Goal: Information Seeking & Learning: Learn about a topic

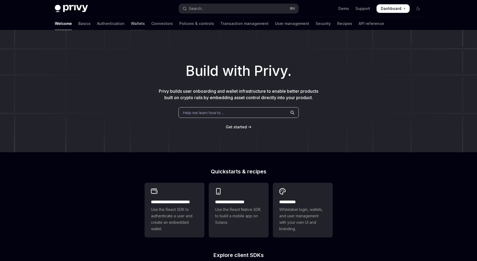
click at [131, 24] on link "Wallets" at bounding box center [138, 23] width 14 height 13
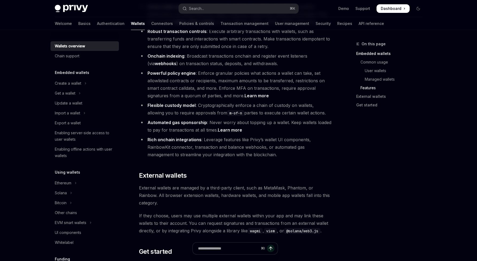
scroll to position [651, 0]
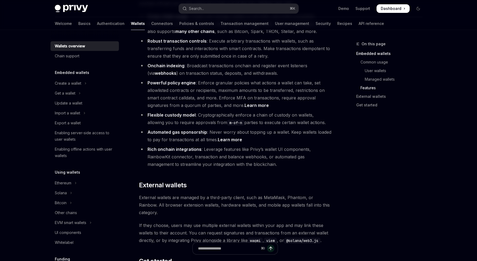
click at [166, 128] on li "Automated gas sponsorship : Never worry about topping up a wallet. Keep wallets…" at bounding box center [235, 135] width 193 height 15
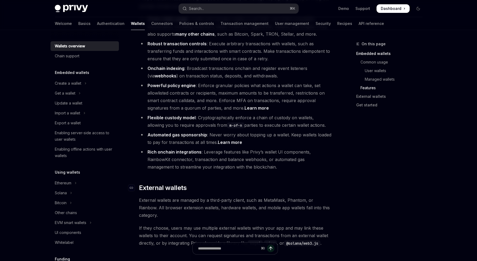
scroll to position [645, 0]
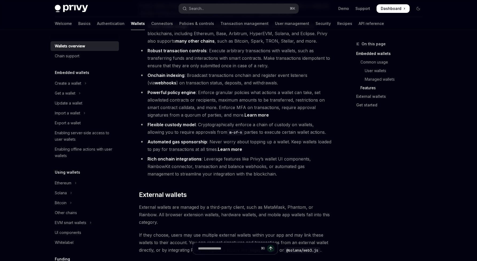
scroll to position [636, 0]
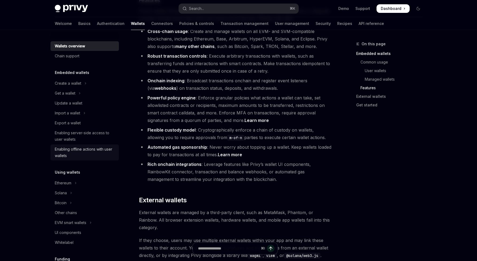
click at [89, 152] on div "Enabling offline actions with user wallets" at bounding box center [85, 152] width 61 height 13
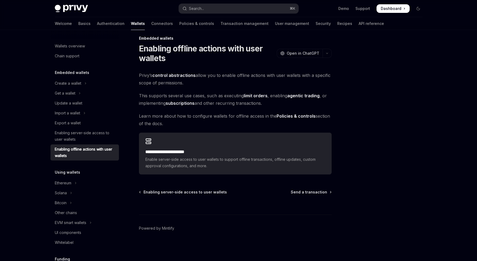
drag, startPoint x: 171, startPoint y: 142, endPoint x: 216, endPoint y: 100, distance: 61.1
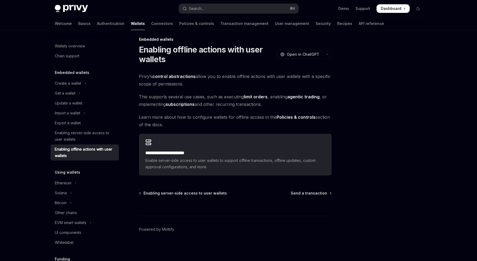
click at [397, 150] on div at bounding box center [386, 151] width 81 height 220
click at [277, 175] on div "**********" at bounding box center [185, 148] width 295 height 225
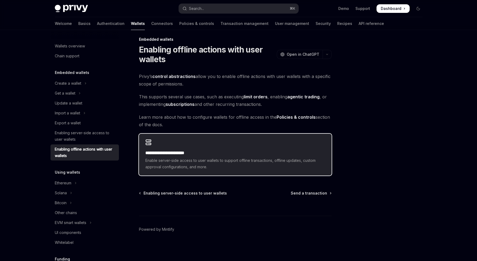
click at [308, 163] on span "Enable server-side access to user wallets to support offline transactions, offl…" at bounding box center [236, 163] width 180 height 13
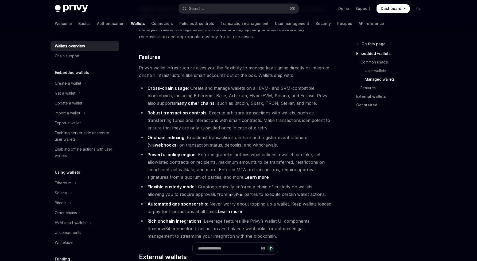
type textarea "*"
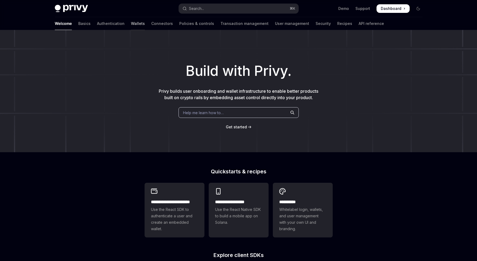
click at [131, 23] on link "Wallets" at bounding box center [138, 23] width 14 height 13
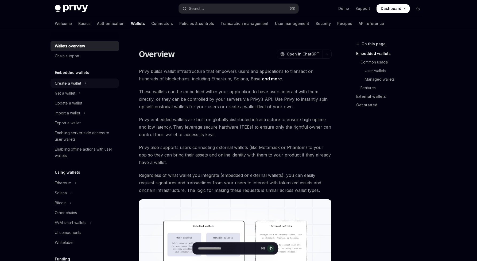
click at [67, 87] on button "Create a wallet" at bounding box center [85, 83] width 68 height 10
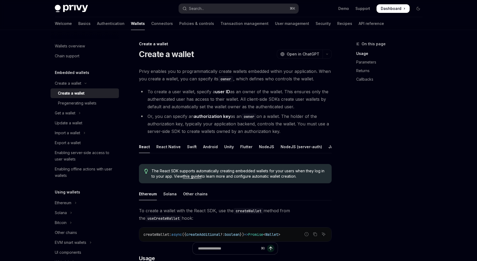
scroll to position [113, 0]
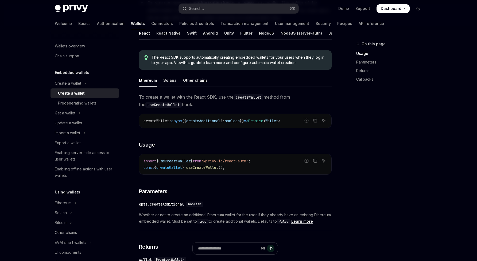
click at [175, 79] on ul "Ethereum Solana Other chains" at bounding box center [235, 80] width 193 height 13
click at [171, 81] on div "Solana" at bounding box center [169, 80] width 13 height 13
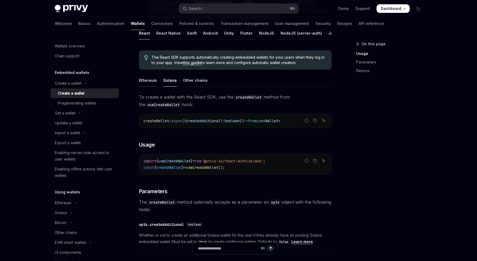
click at [151, 86] on div "Ethereum" at bounding box center [148, 80] width 18 height 13
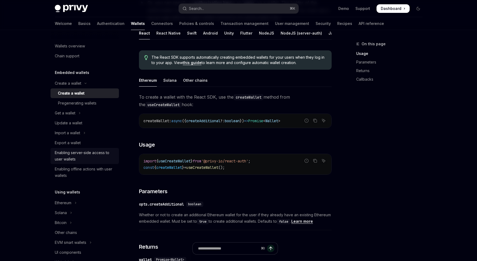
click at [58, 160] on div "Enabling server-side access to user wallets" at bounding box center [85, 155] width 61 height 13
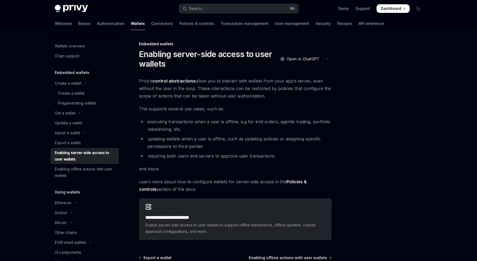
scroll to position [50, 0]
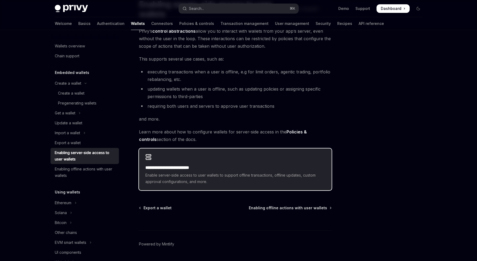
click at [316, 177] on span "Enable server-side access to user wallets to support offline transactions, offl…" at bounding box center [236, 178] width 180 height 13
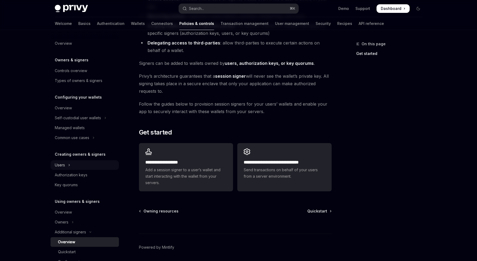
scroll to position [167, 0]
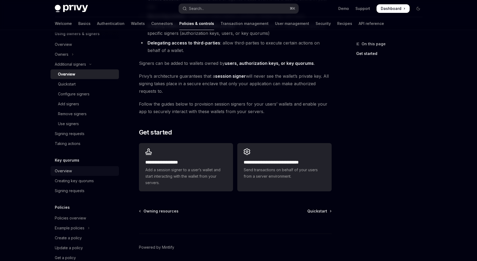
click at [62, 171] on div "Overview" at bounding box center [63, 170] width 17 height 6
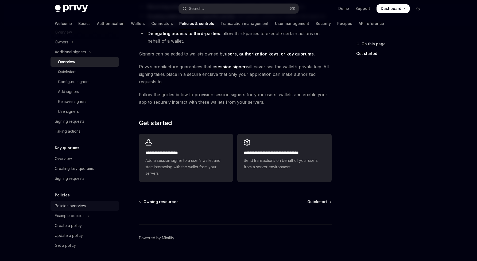
scroll to position [112, 0]
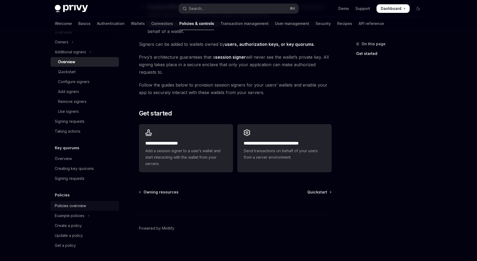
click at [78, 204] on div "Policies overview" at bounding box center [70, 205] width 31 height 6
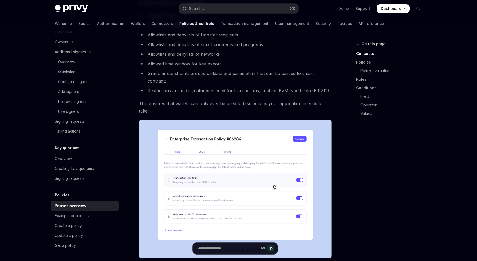
scroll to position [93, 0]
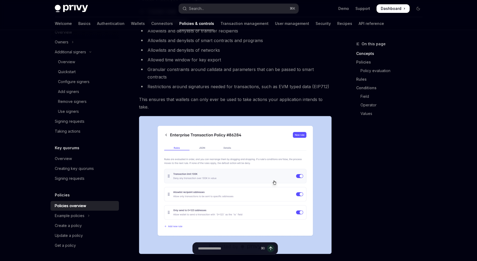
drag, startPoint x: 304, startPoint y: 188, endPoint x: 375, endPoint y: 189, distance: 70.6
click at [353, 185] on div "On this page Concepts Policies Policy evaluation Rules Conditions Field Operato…" at bounding box center [386, 151] width 81 height 220
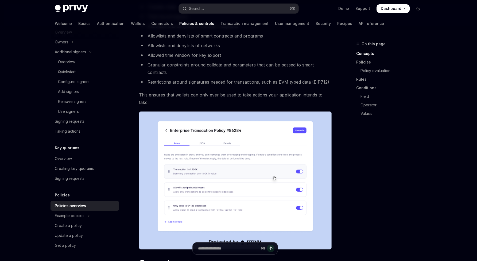
scroll to position [102, 0]
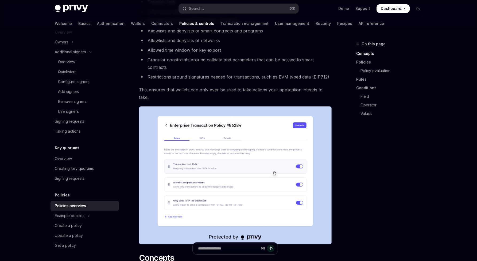
click at [358, 184] on div "On this page Concepts Policies Policy evaluation Rules Conditions Field Operato…" at bounding box center [386, 151] width 81 height 220
click at [359, 181] on div "On this page Concepts Policies Policy evaluation Rules Conditions Field Operato…" at bounding box center [386, 151] width 81 height 220
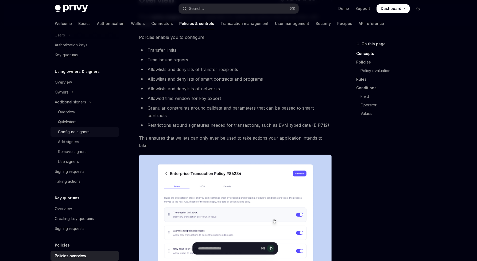
scroll to position [129, 0]
click at [72, 171] on div "Signing requests" at bounding box center [70, 171] width 30 height 6
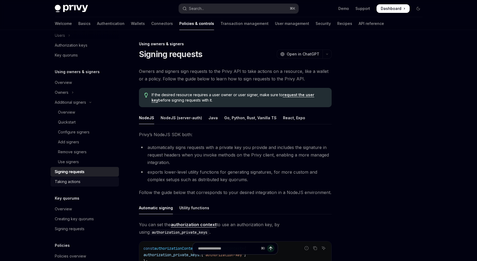
click at [67, 182] on div "Taking actions" at bounding box center [68, 181] width 26 height 6
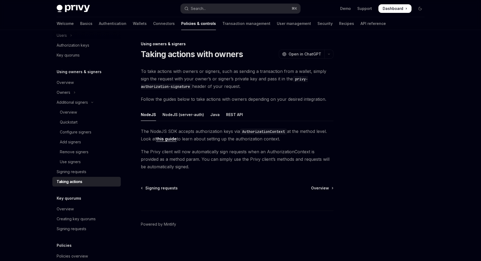
click at [15, 157] on div "Skip to main content Privy Docs home page Search... ⌘ K Demo Support Dashboard …" at bounding box center [240, 130] width 481 height 261
click at [27, 169] on div "Skip to main content Privy Docs home page Search... ⌘ K Demo Support Dashboard …" at bounding box center [240, 130] width 481 height 261
click at [53, 164] on link "Use signers" at bounding box center [86, 162] width 68 height 10
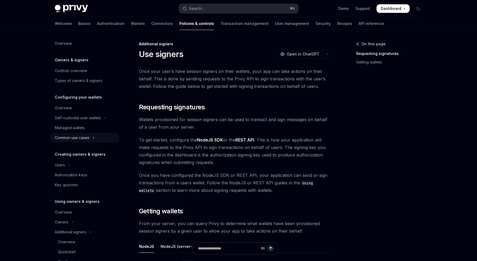
click at [82, 140] on div "Common use cases" at bounding box center [72, 137] width 35 height 6
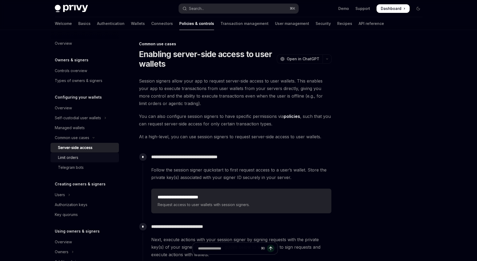
scroll to position [1, 0]
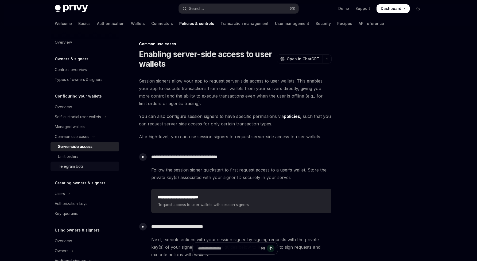
click at [66, 165] on div "Telegram bots" at bounding box center [71, 166] width 26 height 6
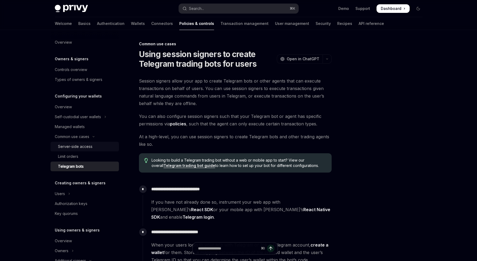
click at [60, 145] on div "Server-side access" at bounding box center [75, 146] width 35 height 6
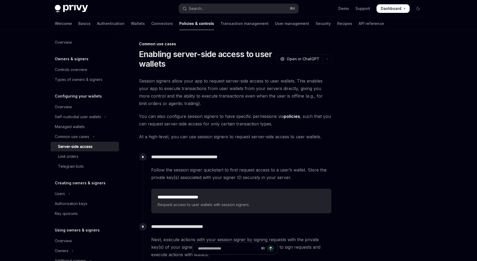
click at [350, 198] on div at bounding box center [386, 151] width 81 height 220
click at [221, 24] on link "Transaction management" at bounding box center [245, 23] width 48 height 13
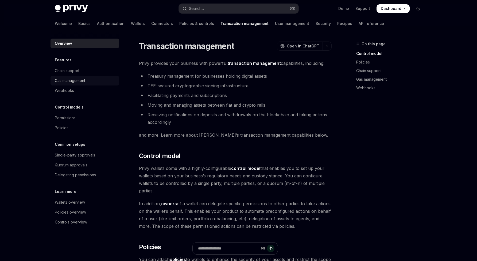
click at [86, 82] on div "Gas management" at bounding box center [85, 80] width 61 height 6
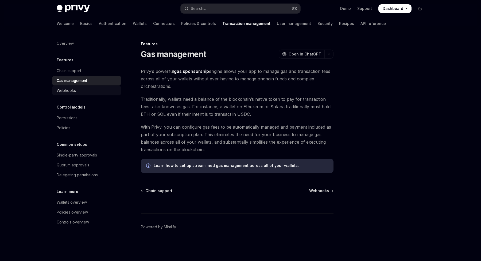
click at [80, 92] on div "Webhooks" at bounding box center [87, 90] width 61 height 6
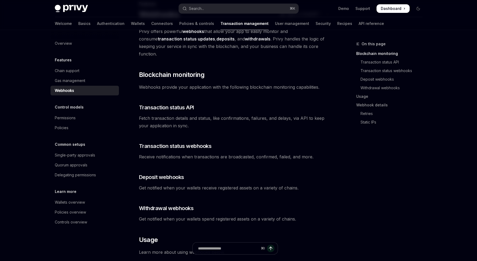
scroll to position [41, 0]
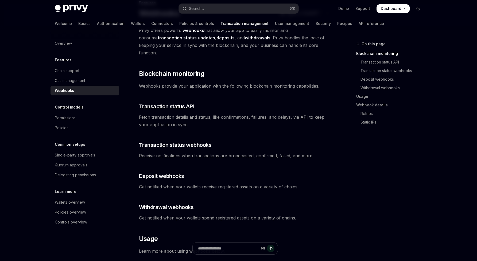
click at [389, 193] on div "On this page Blockchain monitoring Transaction status API Transaction status we…" at bounding box center [386, 151] width 81 height 220
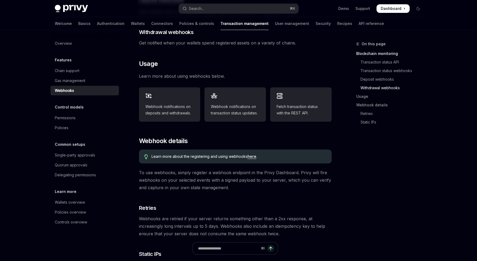
click at [392, 198] on div "On this page Blockchain monitoring Transaction status API Transaction status we…" at bounding box center [386, 151] width 81 height 220
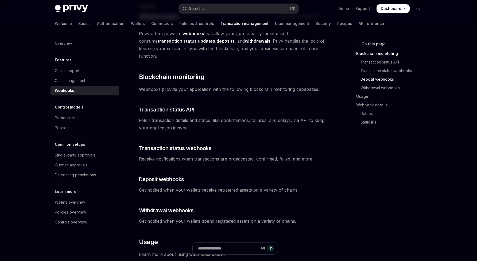
scroll to position [0, 0]
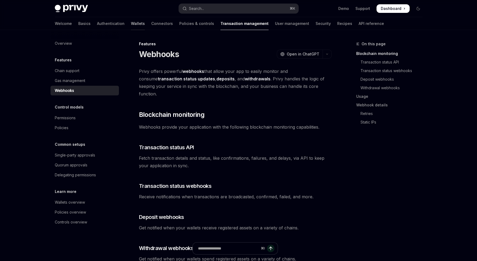
click at [131, 24] on link "Wallets" at bounding box center [138, 23] width 14 height 13
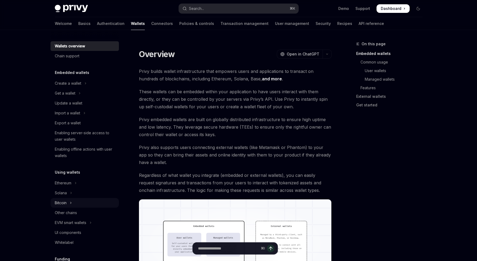
click at [60, 201] on div "Bitcoin" at bounding box center [61, 202] width 12 height 6
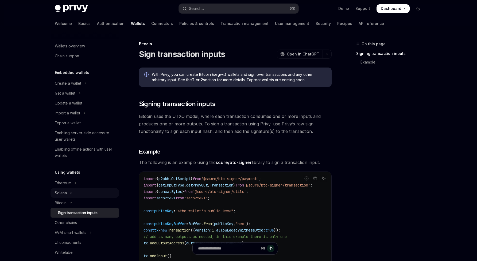
click at [78, 191] on button "Solana" at bounding box center [85, 193] width 68 height 10
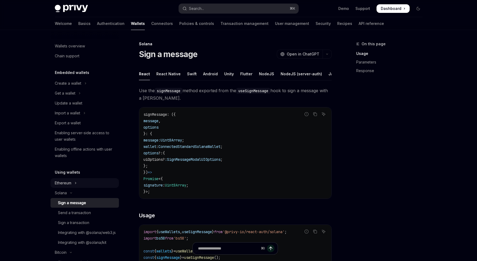
click at [80, 186] on button "Ethereum" at bounding box center [85, 183] width 68 height 10
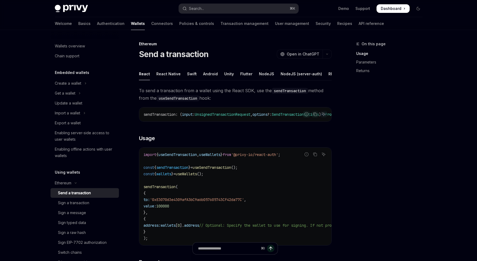
click at [78, 192] on div "Send a transaction" at bounding box center [74, 192] width 33 height 6
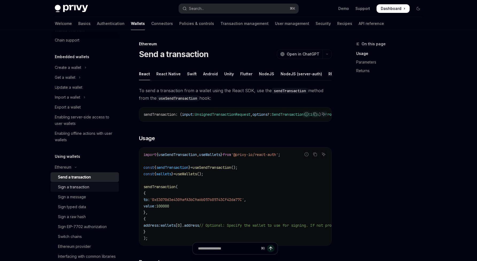
scroll to position [31, 0]
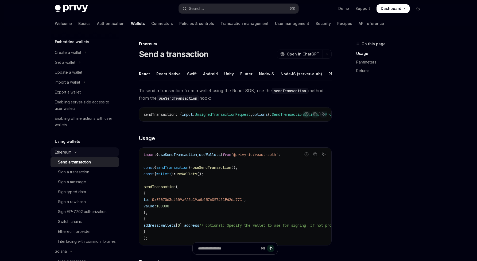
click at [84, 152] on button "Ethereum" at bounding box center [85, 152] width 68 height 10
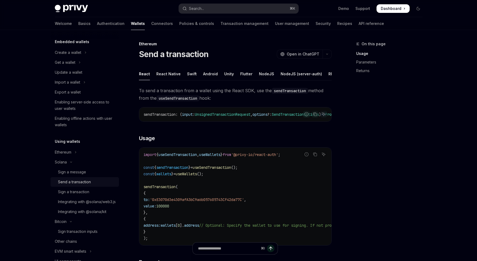
click at [69, 184] on div "Send a transaction" at bounding box center [74, 181] width 33 height 6
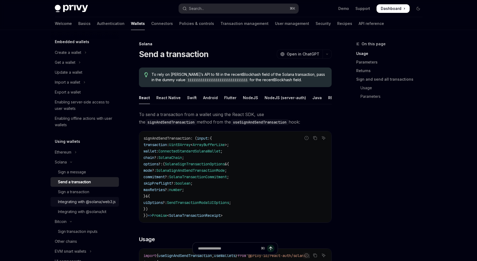
click at [68, 205] on div "Integrating with @solana/web3.js" at bounding box center [87, 201] width 58 height 6
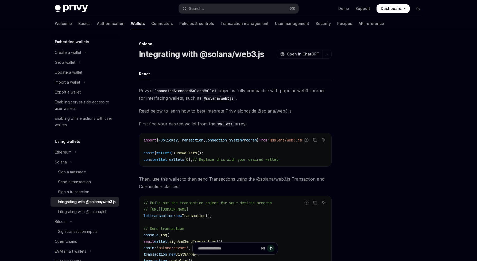
click at [10, 191] on div "Skip to main content Privy Docs home page Search... ⌘ K Demo Support Dashboard …" at bounding box center [238, 200] width 477 height 401
click at [120, 25] on div "Welcome Basics Authentication Wallets Connectors Policies & controls Transactio…" at bounding box center [220, 23] width 330 height 13
click at [131, 24] on link "Wallets" at bounding box center [138, 23] width 14 height 13
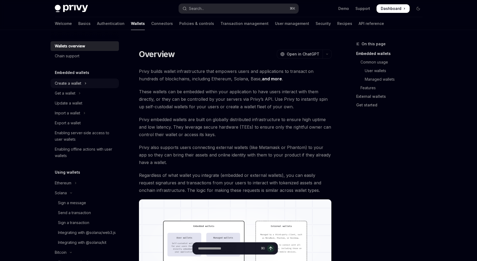
click at [72, 79] on button "Create a wallet" at bounding box center [85, 83] width 68 height 10
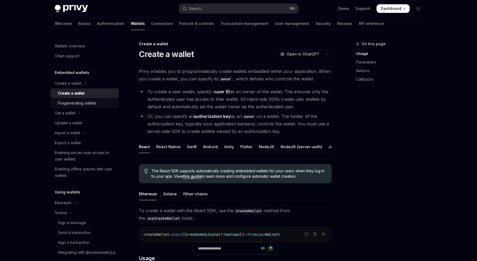
click at [77, 102] on div "Pregenerating wallets" at bounding box center [77, 103] width 39 height 6
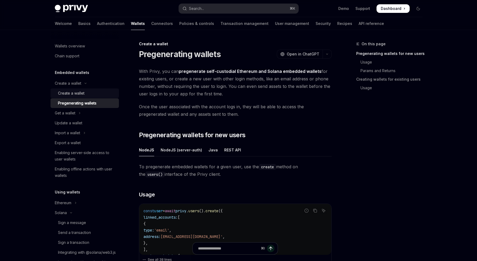
click at [77, 94] on div "Create a wallet" at bounding box center [71, 93] width 26 height 6
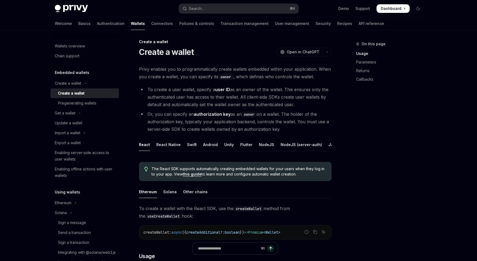
scroll to position [6, 0]
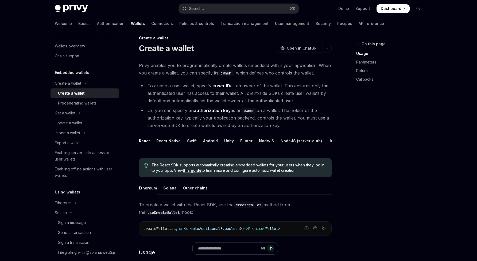
click at [174, 144] on div "React Native" at bounding box center [168, 140] width 24 height 13
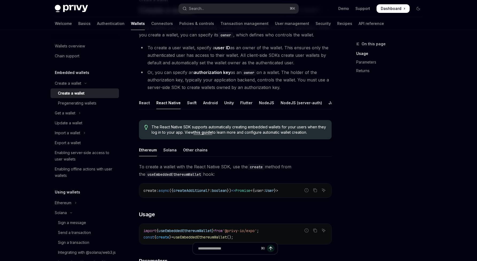
scroll to position [87, 0]
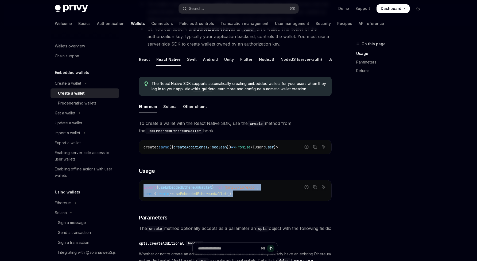
drag, startPoint x: 256, startPoint y: 204, endPoint x: 142, endPoint y: 192, distance: 114.3
click at [142, 192] on div "import { useEmbeddedEthereumWallet } from '@privy-io/expo' ; const { create } =…" at bounding box center [235, 190] width 192 height 20
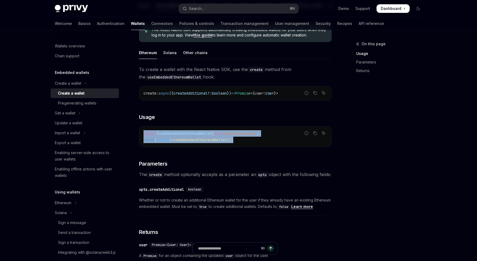
scroll to position [191, 0]
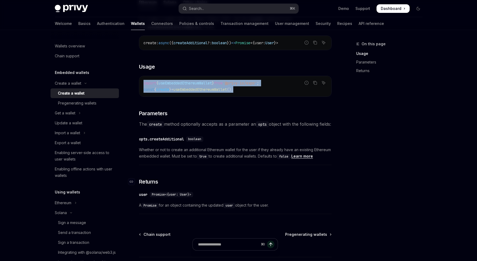
copy code "import { useEmbeddedEthereumWallet } from '@privy-io/expo' ; const { create } =…"
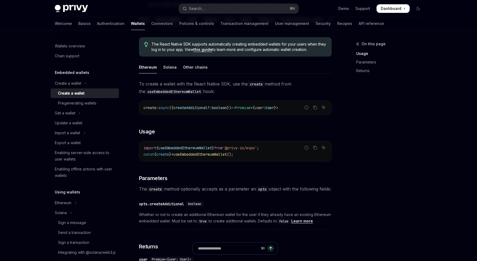
scroll to position [127, 0]
click at [200, 72] on div "Other chains" at bounding box center [195, 66] width 25 height 13
type textarea "*"
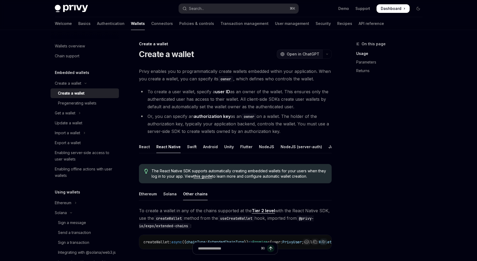
click at [316, 52] on span "Open in ChatGPT" at bounding box center [303, 53] width 33 height 5
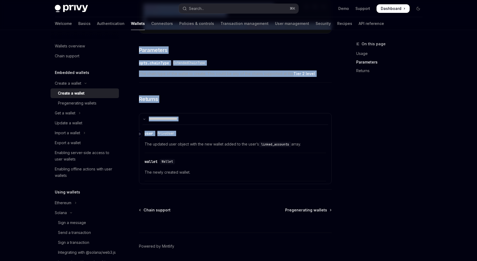
scroll to position [301, 0]
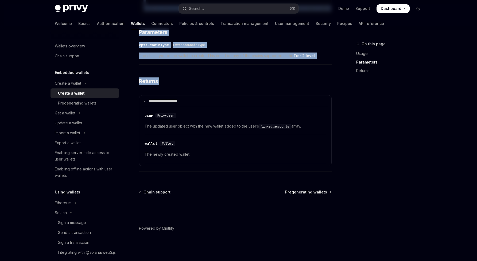
drag, startPoint x: 132, startPoint y: 51, endPoint x: 248, endPoint y: 90, distance: 122.0
click at [248, 90] on div "Create a wallet Create a wallet OpenAI Open in ChatGPT OpenAI Open in ChatGPT P…" at bounding box center [185, 4] width 295 height 512
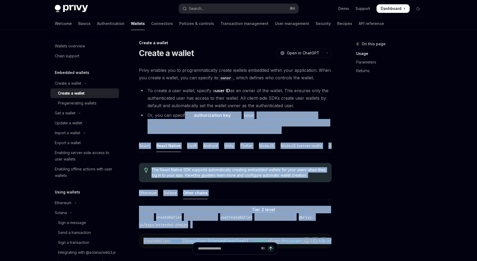
scroll to position [0, 0]
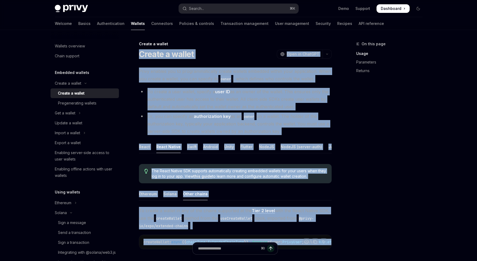
drag, startPoint x: 230, startPoint y: 173, endPoint x: 135, endPoint y: 50, distance: 155.0
copy div "Create a wallet OpenAI Open in ChatGPT OpenAI Open in ChatGPT Privy enables you…"
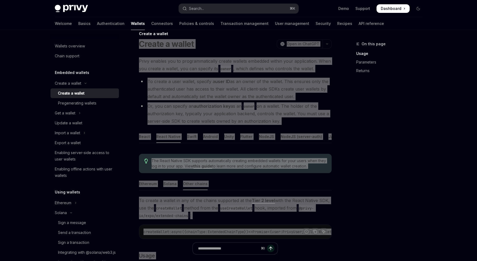
scroll to position [15, 0]
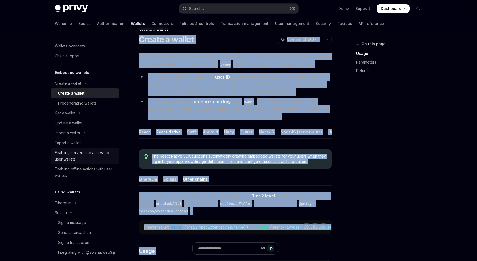
click at [78, 159] on div "Enabling server-side access to user wallets" at bounding box center [85, 155] width 61 height 13
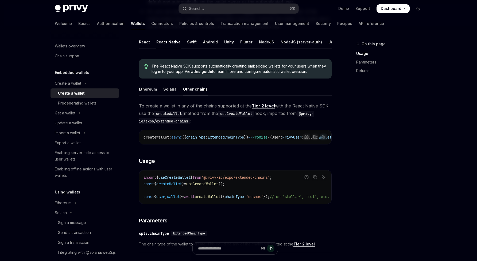
scroll to position [105, 0]
click at [243, 153] on div "**********" at bounding box center [235, 232] width 193 height 260
click at [233, 155] on div "**********" at bounding box center [235, 232] width 193 height 260
click at [63, 144] on div "Export a wallet" at bounding box center [68, 142] width 26 height 6
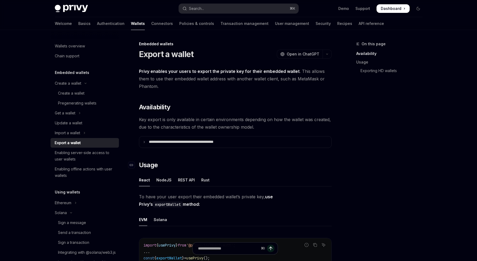
click at [293, 168] on h2 "​ Usage" at bounding box center [235, 164] width 193 height 9
click at [389, 178] on div "On this page Availability Usage Exporting HD wallets" at bounding box center [386, 151] width 81 height 220
click at [385, 174] on div "On this page Availability Usage Exporting HD wallets" at bounding box center [386, 151] width 81 height 220
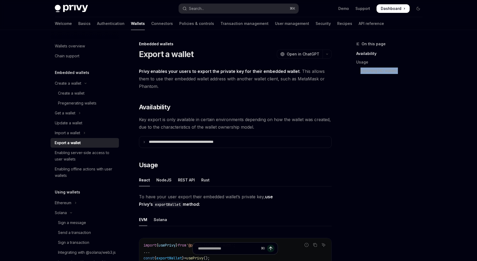
click at [385, 174] on div "On this page Availability Usage Exporting HD wallets" at bounding box center [386, 151] width 81 height 220
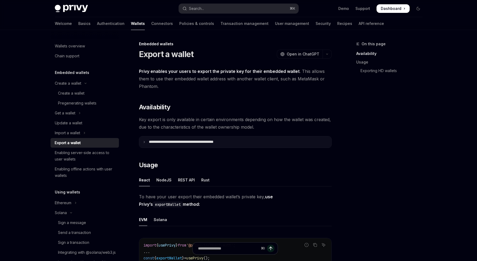
click at [229, 144] on p "**********" at bounding box center [193, 141] width 88 height 5
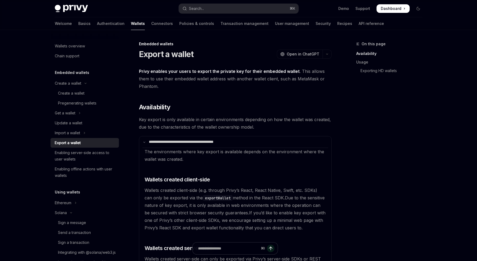
scroll to position [107, 0]
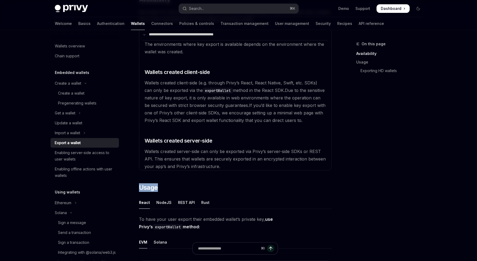
click at [82, 93] on div "Create a wallet" at bounding box center [71, 93] width 26 height 6
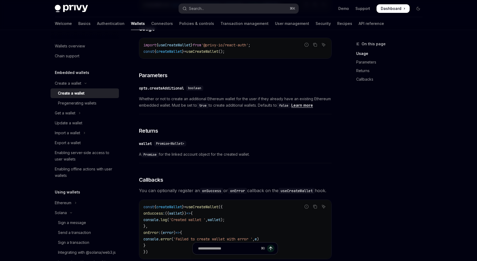
scroll to position [316, 0]
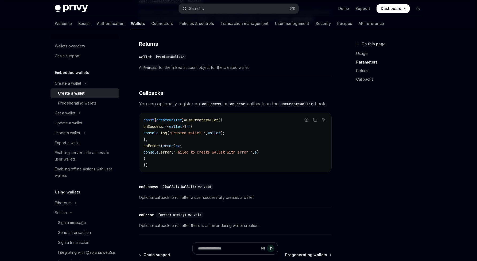
click at [259, 185] on div "To create a wallet with the React SDK, use the createWallet method from the use…" at bounding box center [235, 64] width 193 height 346
click at [72, 158] on div "Enabling server-side access to user wallets" at bounding box center [85, 155] width 61 height 13
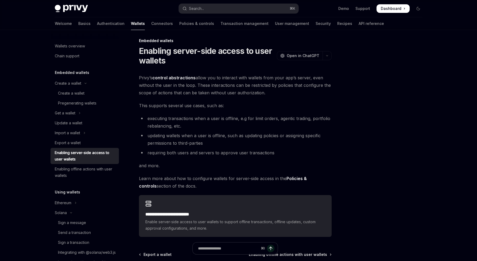
scroll to position [8, 0]
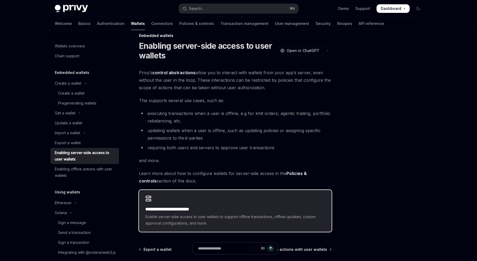
click at [280, 209] on h2 "**********" at bounding box center [236, 209] width 180 height 6
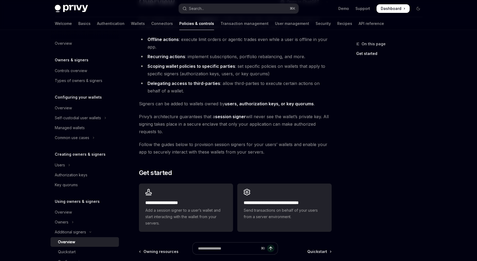
scroll to position [52, 0]
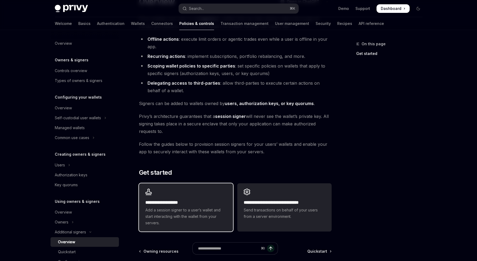
click at [192, 206] on div "**********" at bounding box center [186, 212] width 81 height 27
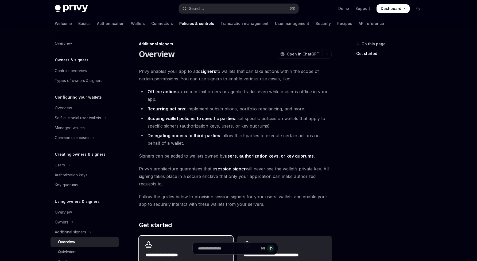
scroll to position [126, 0]
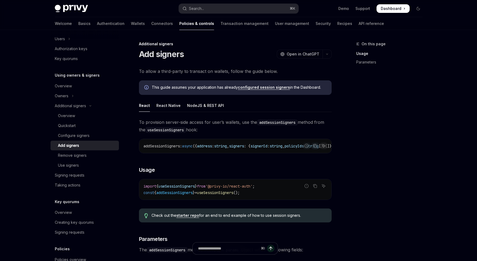
drag, startPoint x: 431, startPoint y: 186, endPoint x: 425, endPoint y: 183, distance: 6.8
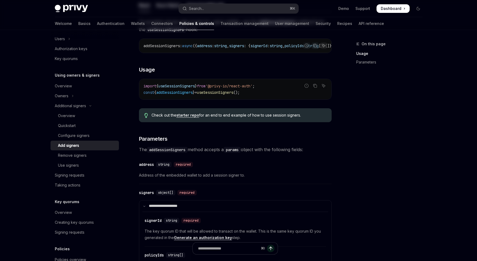
scroll to position [0, 0]
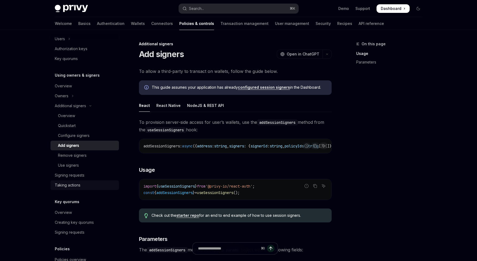
click at [82, 182] on div "Taking actions" at bounding box center [85, 185] width 61 height 6
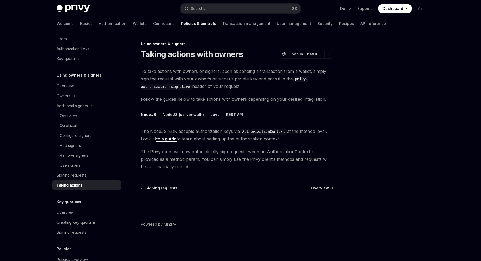
click at [226, 115] on div "REST API" at bounding box center [234, 114] width 17 height 13
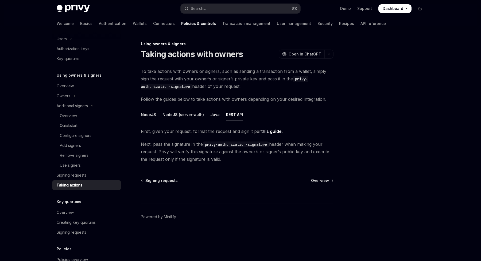
click at [261, 131] on link "this guide" at bounding box center [271, 131] width 21 height 6
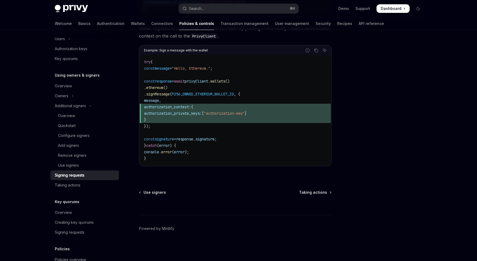
scroll to position [252, 0]
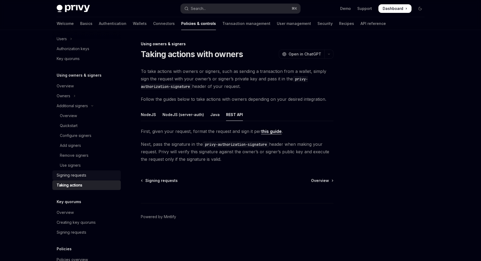
click at [95, 177] on div "Signing requests" at bounding box center [87, 175] width 61 height 6
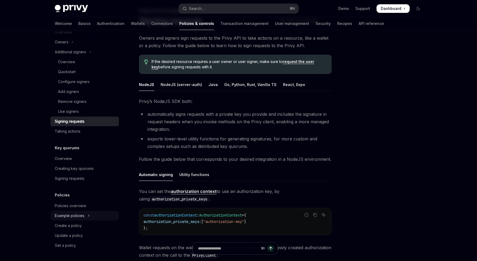
scroll to position [98, 0]
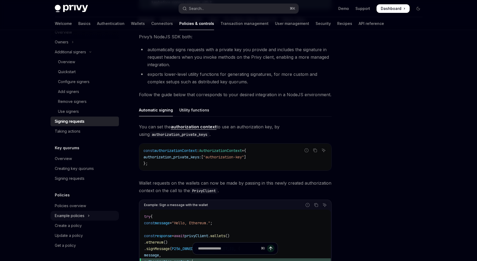
click at [80, 218] on div "Example policies" at bounding box center [70, 215] width 30 height 6
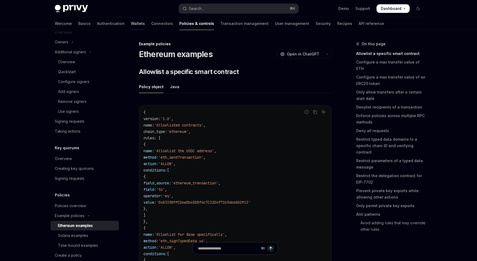
click at [131, 27] on link "Wallets" at bounding box center [138, 23] width 14 height 13
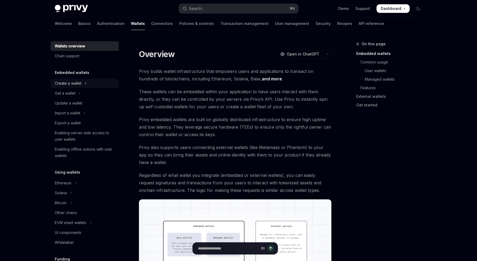
click at [77, 83] on div "Create a wallet" at bounding box center [68, 83] width 26 height 6
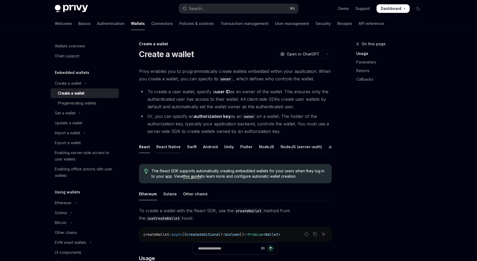
click at [176, 148] on div "React Native" at bounding box center [168, 146] width 24 height 13
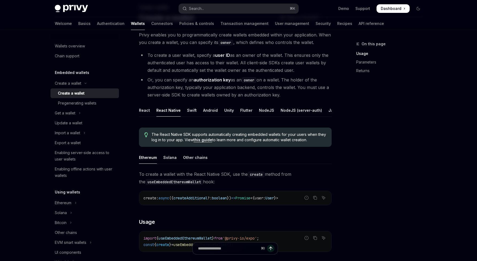
scroll to position [39, 0]
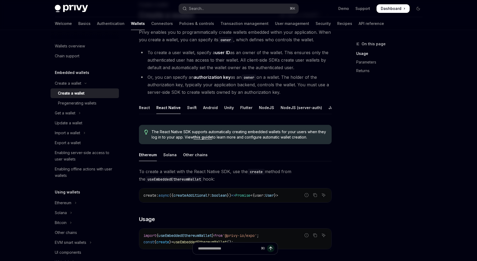
click at [231, 197] on span "})" at bounding box center [229, 195] width 4 height 5
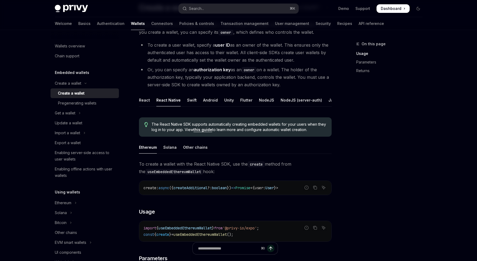
scroll to position [47, 0]
click at [62, 136] on div "Import a wallet" at bounding box center [67, 132] width 25 height 6
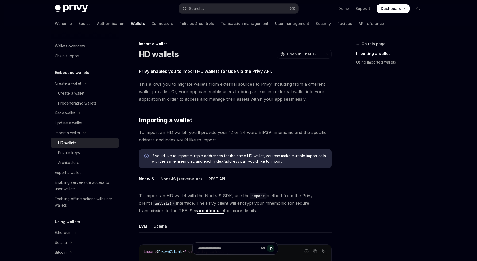
click at [97, 24] on link "Authentication" at bounding box center [111, 23] width 28 height 13
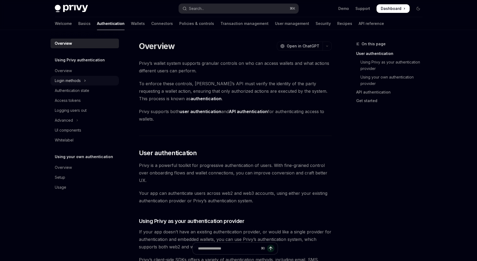
click at [58, 80] on div "Login methods" at bounding box center [68, 80] width 26 height 6
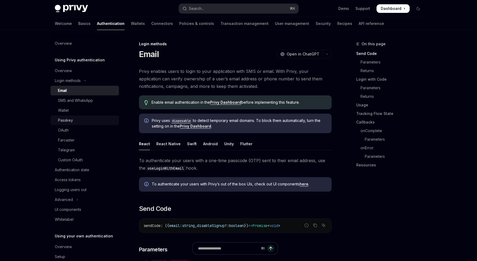
click at [86, 118] on div "Passkey" at bounding box center [87, 120] width 58 height 6
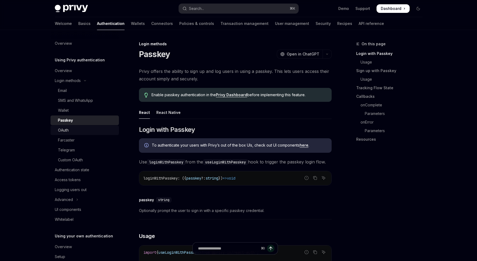
drag, startPoint x: 28, startPoint y: 132, endPoint x: 58, endPoint y: 133, distance: 29.5
click at [74, 111] on div "Wallet" at bounding box center [87, 110] width 58 height 6
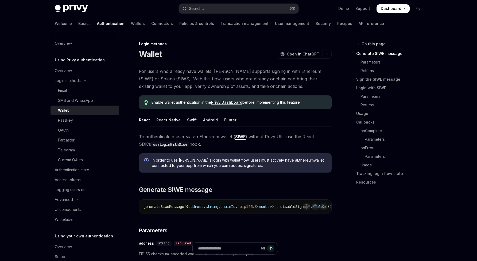
click at [369, 222] on div "On this page Generate SIWE message Parameters Returns Sign the SIWE message Log…" at bounding box center [386, 151] width 81 height 220
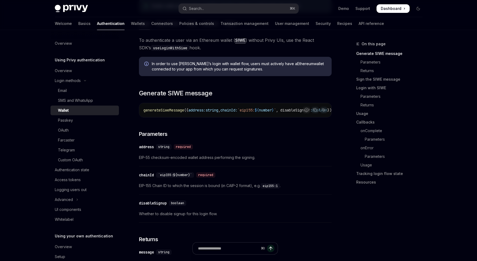
scroll to position [97, 0]
click at [361, 217] on div "On this page Generate SIWE message Parameters Returns Sign the SIWE message Log…" at bounding box center [386, 151] width 81 height 220
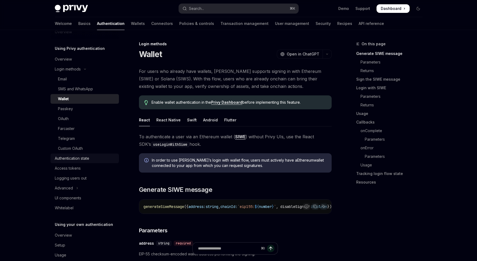
scroll to position [21, 0]
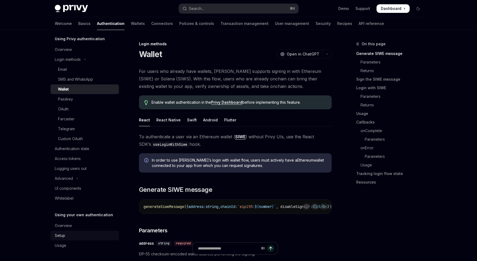
click at [91, 231] on link "Setup" at bounding box center [85, 235] width 68 height 10
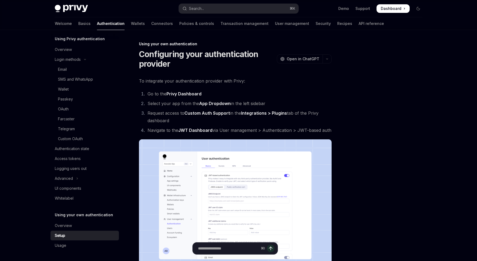
click at [336, 212] on div "**********" at bounding box center [239, 265] width 377 height 471
drag, startPoint x: 336, startPoint y: 212, endPoint x: 97, endPoint y: 202, distance: 239.3
click at [333, 211] on div "**********" at bounding box center [239, 265] width 377 height 471
click at [66, 225] on div "Overview" at bounding box center [63, 225] width 17 height 6
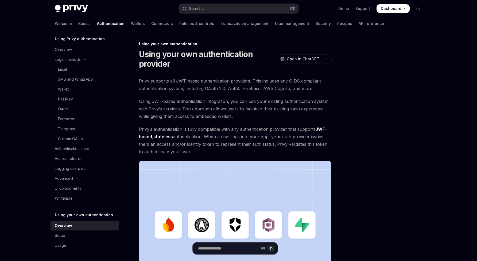
drag, startPoint x: 385, startPoint y: 194, endPoint x: 146, endPoint y: 129, distance: 247.2
click at [43, 113] on div "Using your own authentication Using your own authentication provider OpenAI Ope…" at bounding box center [185, 213] width 295 height 344
click at [63, 94] on link "Wallet" at bounding box center [85, 89] width 68 height 10
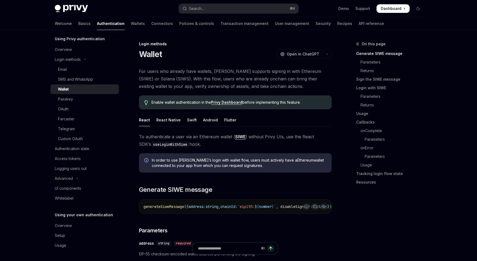
drag, startPoint x: 76, startPoint y: 107, endPoint x: 22, endPoint y: 149, distance: 68.5
click at [82, 77] on div "SMS and WhatsApp" at bounding box center [75, 79] width 35 height 6
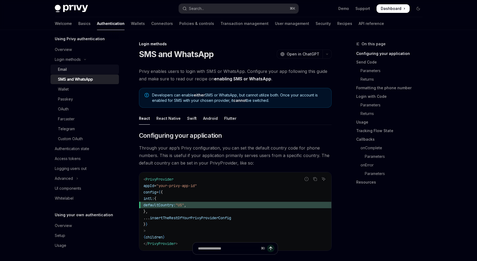
click at [76, 70] on div "Email" at bounding box center [87, 69] width 58 height 6
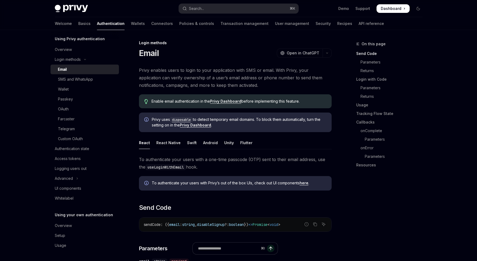
click at [74, 160] on div "Access tokens" at bounding box center [68, 158] width 26 height 6
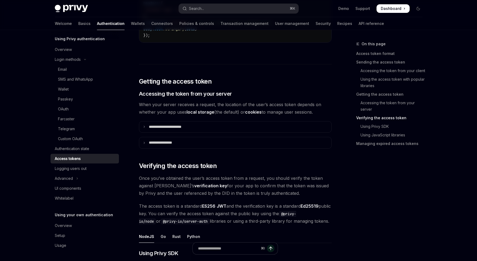
scroll to position [767, 0]
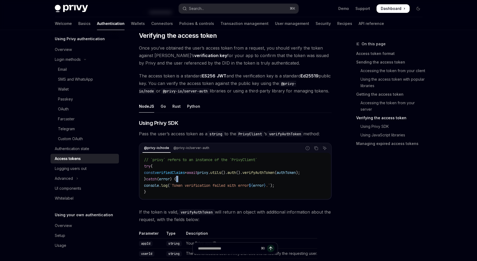
click at [208, 180] on code "// `privy` refers to an instance of the `PrivyClient` try { const verifiedClaim…" at bounding box center [235, 175] width 183 height 39
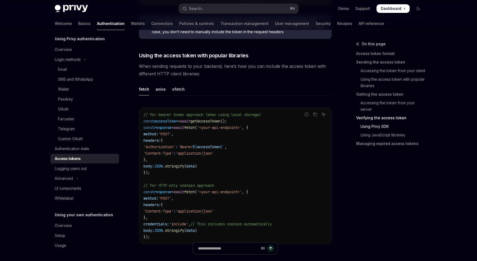
scroll to position [0, 0]
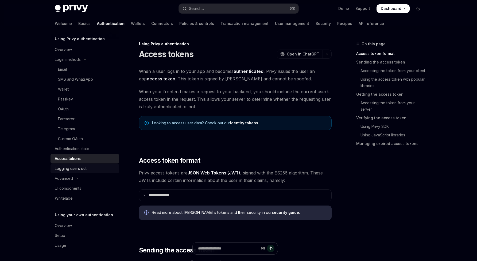
click at [84, 165] on div "Logging users out" at bounding box center [71, 168] width 32 height 6
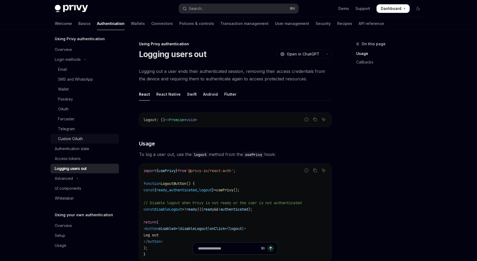
click at [77, 134] on link "Custom OAuth" at bounding box center [85, 139] width 68 height 10
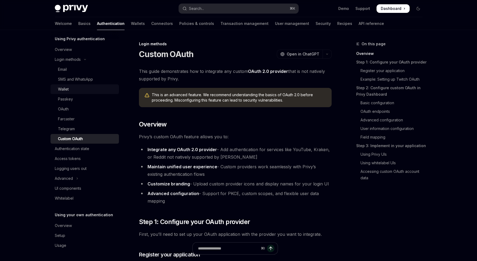
click at [63, 90] on div "Wallet" at bounding box center [63, 89] width 11 height 6
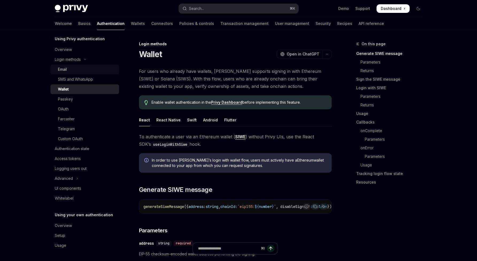
click at [70, 69] on div "Email" at bounding box center [87, 69] width 58 height 6
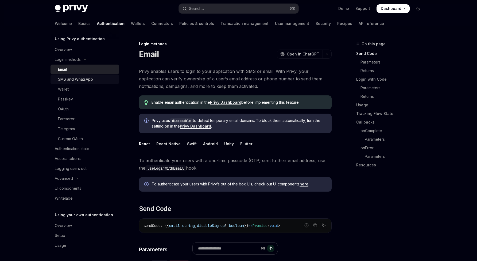
click at [71, 79] on div "SMS and WhatsApp" at bounding box center [75, 79] width 35 height 6
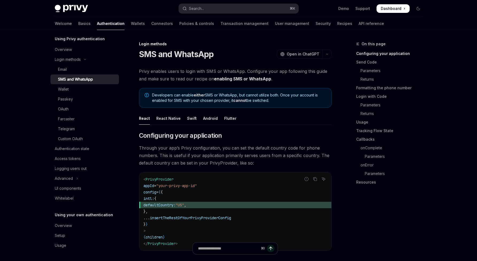
scroll to position [1, 0]
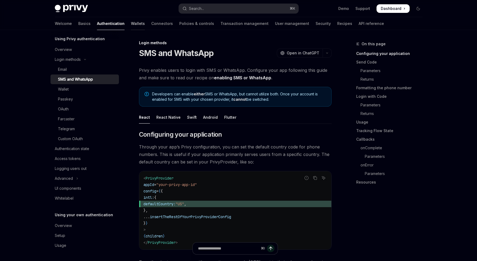
click at [131, 25] on link "Wallets" at bounding box center [138, 23] width 14 height 13
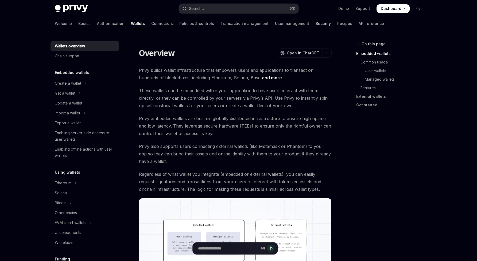
click at [316, 24] on link "Security" at bounding box center [323, 23] width 15 height 13
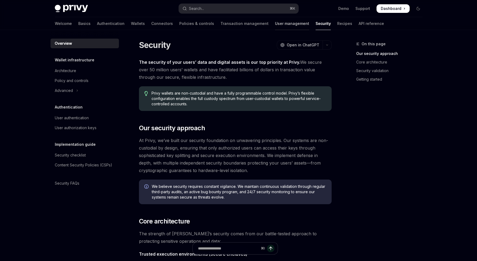
click at [275, 24] on link "User management" at bounding box center [292, 23] width 34 height 13
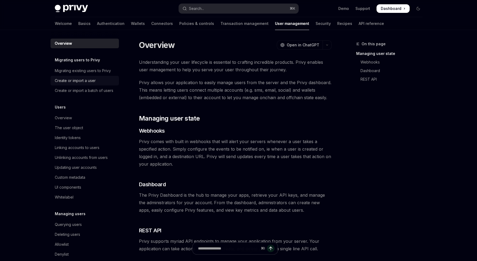
click at [113, 79] on link "Create or import a user" at bounding box center [85, 81] width 68 height 10
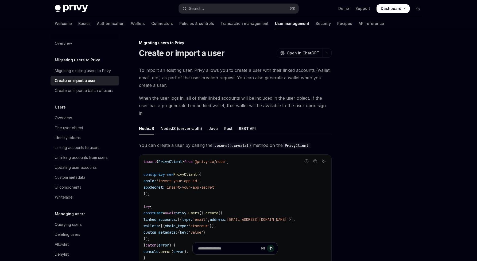
drag, startPoint x: 250, startPoint y: 137, endPoint x: 278, endPoint y: 154, distance: 32.1
click at [386, 191] on div at bounding box center [386, 151] width 81 height 220
click at [392, 197] on div at bounding box center [386, 151] width 81 height 220
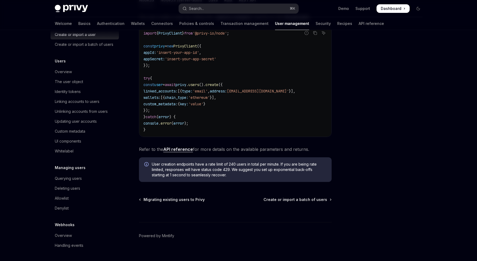
scroll to position [52, 0]
click at [71, 154] on link "Whitelabel" at bounding box center [85, 151] width 68 height 10
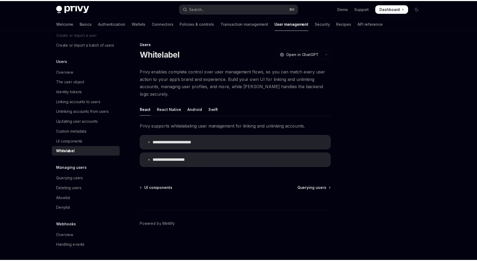
scroll to position [51, 0]
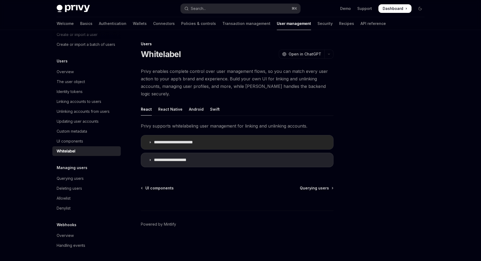
click at [162, 139] on summary "**********" at bounding box center [237, 142] width 192 height 14
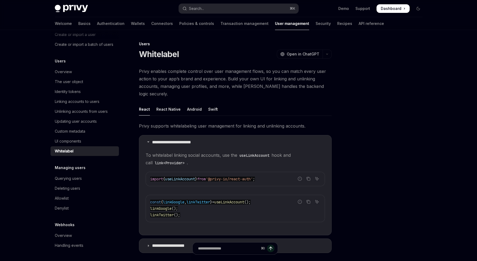
click at [63, 10] on img at bounding box center [71, 8] width 33 height 7
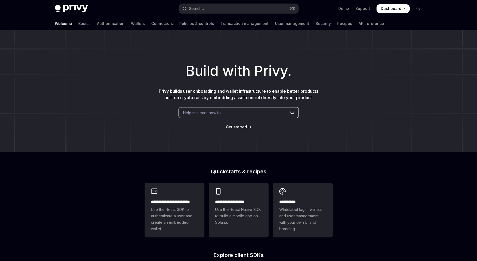
click at [62, 93] on div "Build with Privy. Privy builds user onboarding and wallet infrastructure to ena…" at bounding box center [238, 91] width 477 height 122
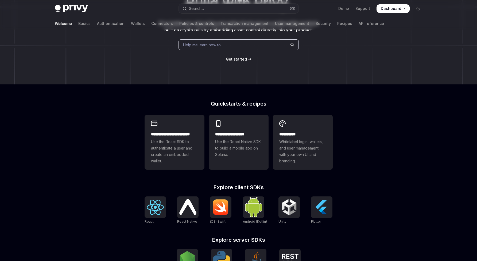
scroll to position [109, 0]
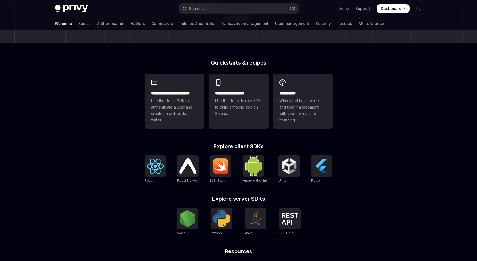
click at [94, 114] on div "**********" at bounding box center [238, 118] width 477 height 395
click at [303, 117] on span "Whitelabel login, wallets, and user management with your own UI and branding." at bounding box center [303, 110] width 47 height 26
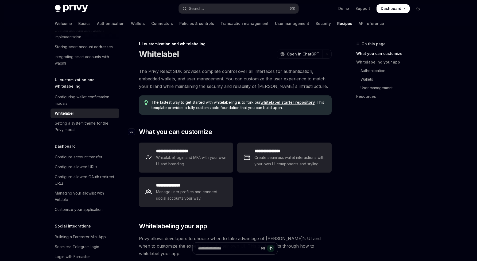
click at [242, 130] on h2 "​ What you can customize" at bounding box center [235, 131] width 193 height 9
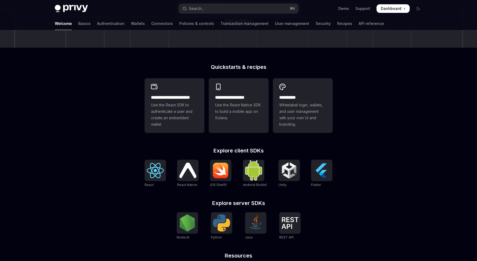
scroll to position [109, 0]
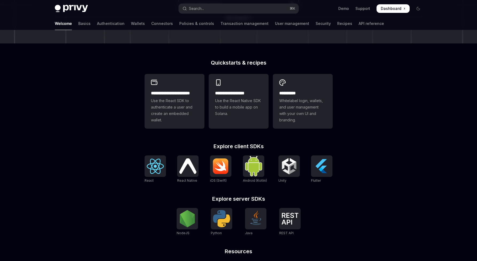
click at [117, 120] on div "**********" at bounding box center [238, 118] width 477 height 395
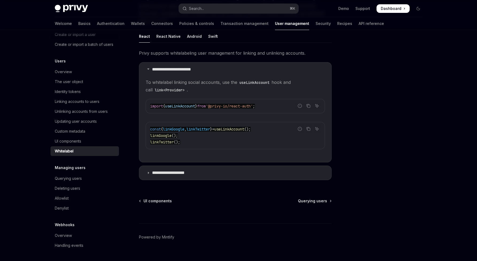
scroll to position [74, 0]
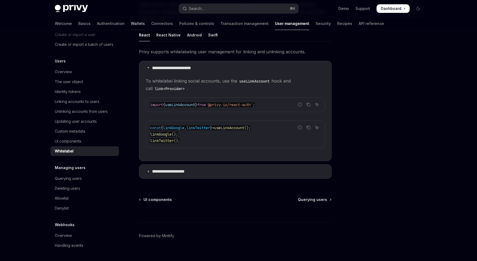
click at [131, 27] on link "Wallets" at bounding box center [138, 23] width 14 height 13
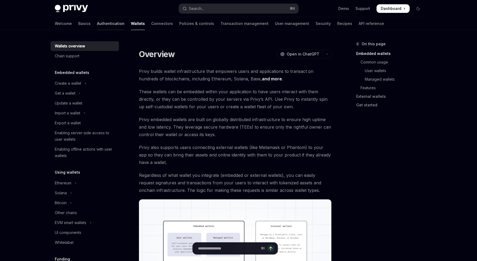
click at [97, 24] on link "Authentication" at bounding box center [111, 23] width 28 height 13
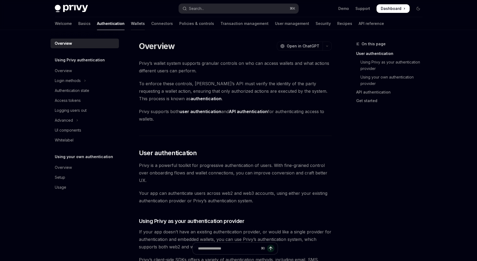
click at [131, 24] on link "Wallets" at bounding box center [138, 23] width 14 height 13
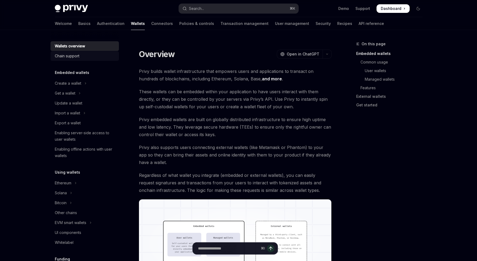
click at [74, 55] on div "Chain support" at bounding box center [67, 56] width 25 height 6
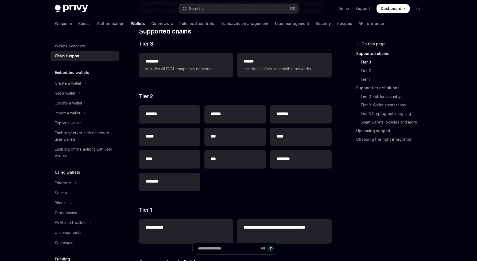
scroll to position [177, 0]
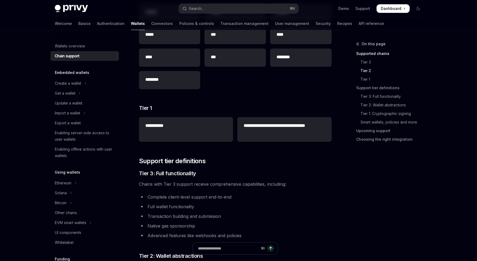
click at [272, 127] on h2 "**********" at bounding box center [284, 128] width 81 height 13
click at [197, 129] on div "**********" at bounding box center [186, 126] width 94 height 18
click at [159, 128] on h2 "**********" at bounding box center [186, 125] width 81 height 6
click at [162, 130] on div "**********" at bounding box center [186, 126] width 94 height 18
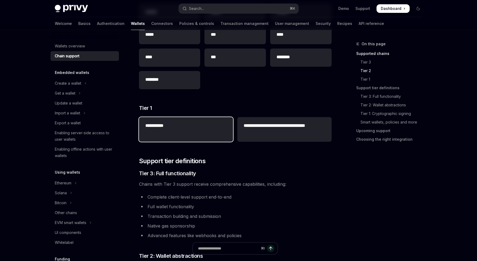
scroll to position [69, 0]
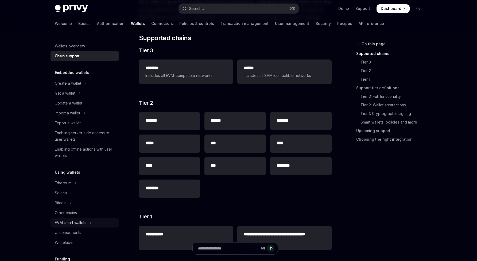
drag, startPoint x: 44, startPoint y: 222, endPoint x: 58, endPoint y: 222, distance: 13.9
click at [59, 222] on div "EVM smart wallets" at bounding box center [71, 222] width 32 height 6
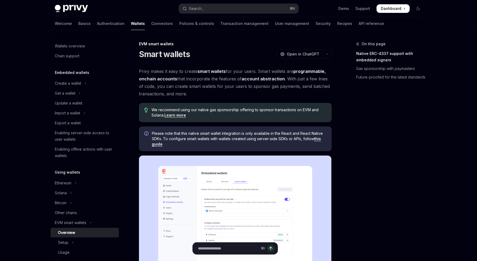
scroll to position [10, 0]
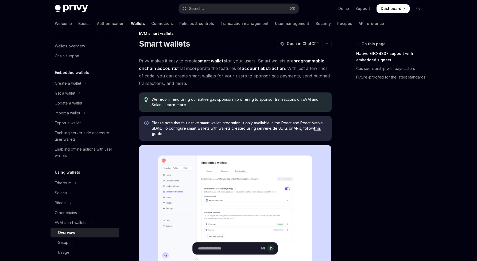
click at [230, 134] on span "Please note that this native smart wallet integration is only available in the …" at bounding box center [239, 128] width 175 height 16
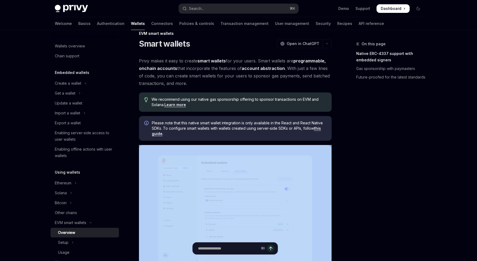
click at [230, 134] on span "Please note that this native smart wallet integration is only available in the …" at bounding box center [239, 128] width 175 height 16
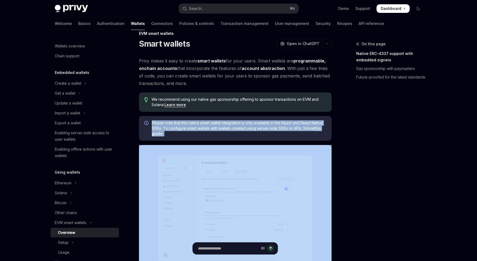
click at [230, 134] on span "Please note that this native smart wallet integration is only available in the …" at bounding box center [239, 128] width 175 height 16
click at [228, 132] on span "Please note that this native smart wallet integration is only available in the …" at bounding box center [239, 128] width 175 height 16
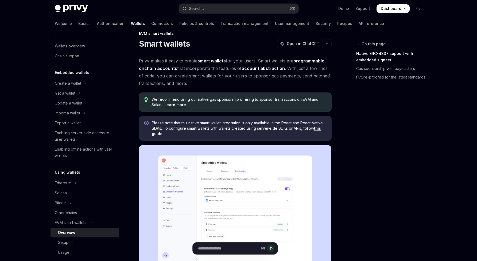
click at [231, 127] on span "Please note that this native smart wallet integration is only available in the …" at bounding box center [239, 128] width 175 height 16
click at [227, 128] on span "Please note that this native smart wallet integration is only available in the …" at bounding box center [239, 128] width 175 height 16
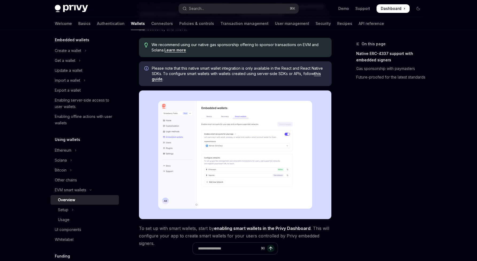
scroll to position [36, 0]
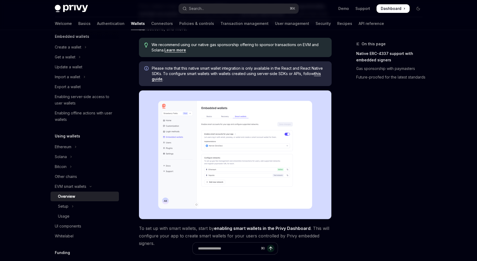
click at [354, 167] on div "On this page Native ERC-4337 support with embedded signers Gas sponsorship with…" at bounding box center [386, 151] width 81 height 220
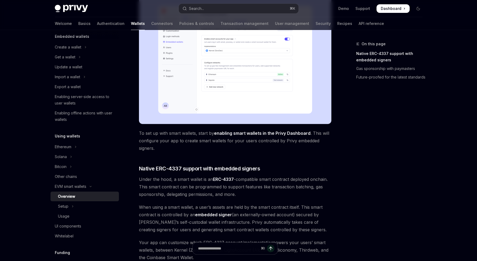
scroll to position [163, 0]
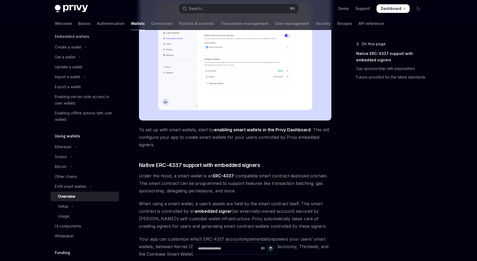
click at [182, 172] on span "Under the hood, a smart wallet is an ERC-4337 -compatible smart contract deploy…" at bounding box center [235, 183] width 193 height 22
click at [393, 189] on div "On this page Native ERC-4337 support with embedded signers Gas sponsorship with…" at bounding box center [386, 151] width 81 height 220
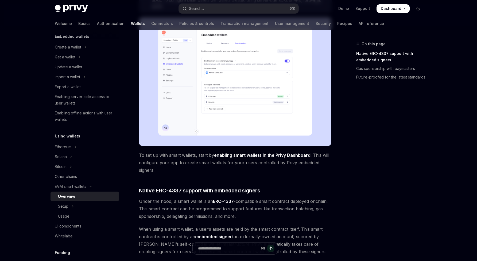
scroll to position [85, 0]
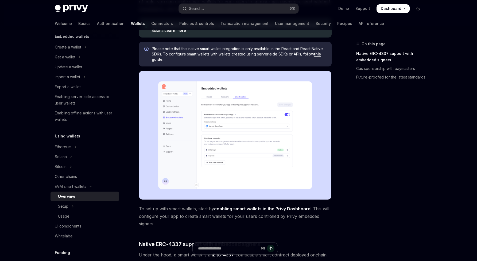
drag, startPoint x: 335, startPoint y: 169, endPoint x: 289, endPoint y: 150, distance: 49.0
click at [282, 148] on img at bounding box center [235, 135] width 193 height 129
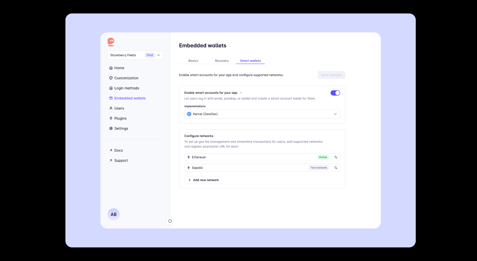
click at [377, 166] on img at bounding box center [240, 130] width 351 height 234
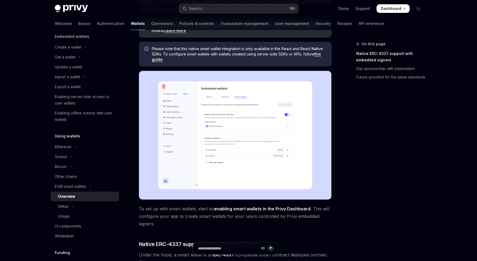
click at [377, 163] on div "On this page Native ERC-4337 support with embedded signers Gas sponsorship with…" at bounding box center [386, 151] width 81 height 220
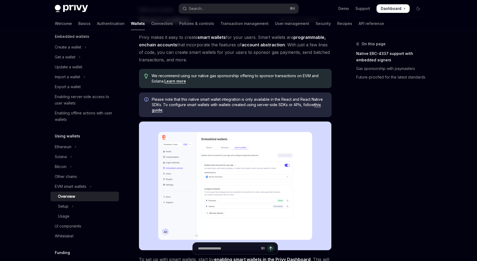
scroll to position [0, 0]
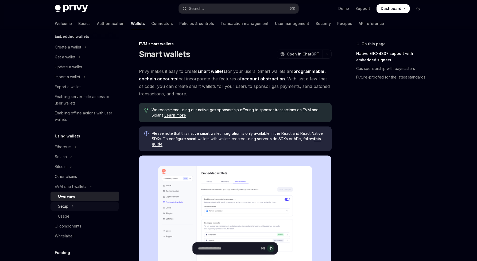
click at [68, 204] on button "Setup" at bounding box center [85, 206] width 68 height 10
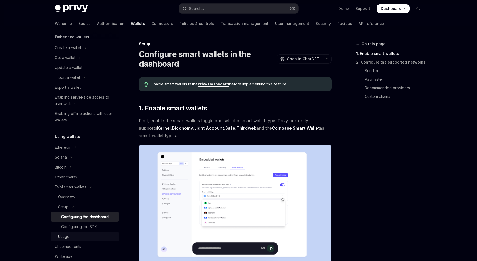
scroll to position [36, 0]
click at [88, 226] on div "Configuring the SDK" at bounding box center [79, 226] width 36 height 6
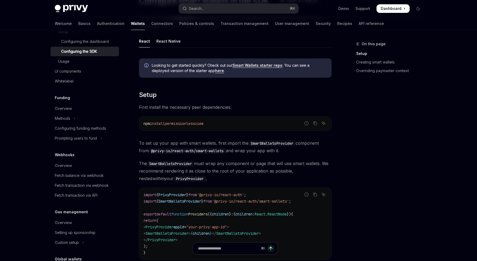
scroll to position [211, 0]
click at [73, 234] on div "Setting up sponsorship" at bounding box center [75, 232] width 41 height 6
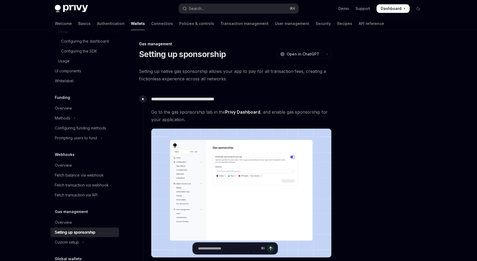
drag, startPoint x: 216, startPoint y: 134, endPoint x: 219, endPoint y: 162, distance: 28.3
click at [74, 227] on link "Overview" at bounding box center [85, 222] width 68 height 10
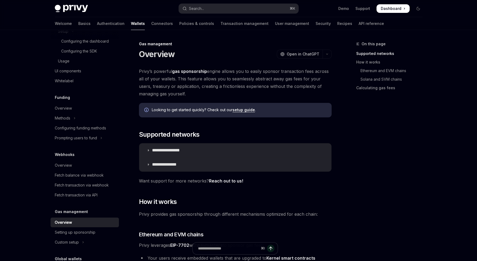
drag, startPoint x: 240, startPoint y: 188, endPoint x: 244, endPoint y: 210, distance: 22.5
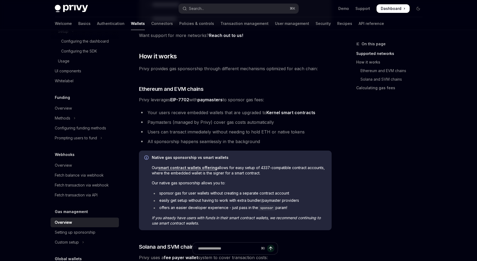
scroll to position [146, 0]
click at [366, 193] on div "On this page Supported networks How it works Ethereum and EVM chains Solana and…" at bounding box center [386, 151] width 81 height 220
drag, startPoint x: 290, startPoint y: 196, endPoint x: 299, endPoint y: 194, distance: 9.0
click at [291, 196] on ul "sponsor gas for user wallets without creating a separate contract account easil…" at bounding box center [239, 200] width 175 height 20
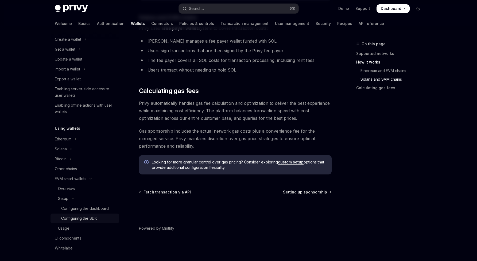
scroll to position [0, 0]
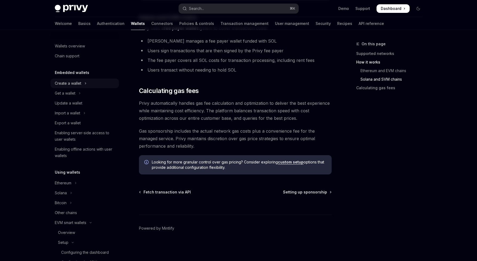
click at [69, 81] on div "Create a wallet" at bounding box center [68, 83] width 26 height 6
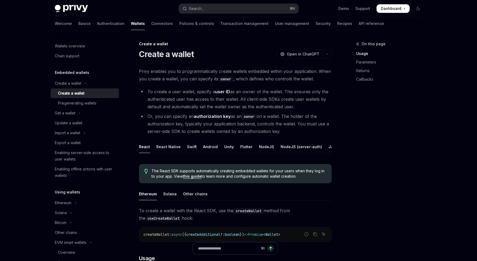
drag, startPoint x: 246, startPoint y: 219, endPoint x: 324, endPoint y: 204, distance: 80.3
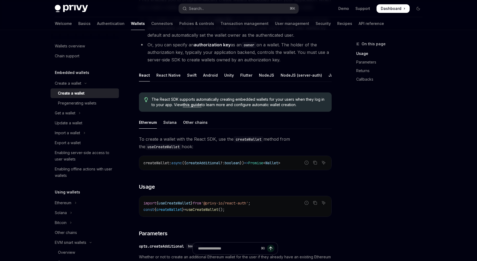
scroll to position [98, 0]
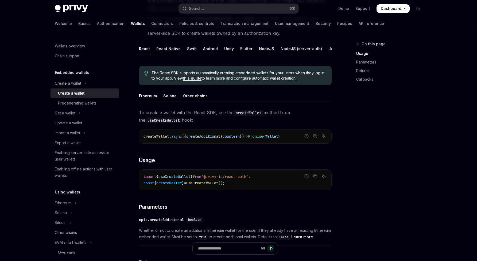
click at [169, 51] on div "React Native" at bounding box center [168, 48] width 24 height 13
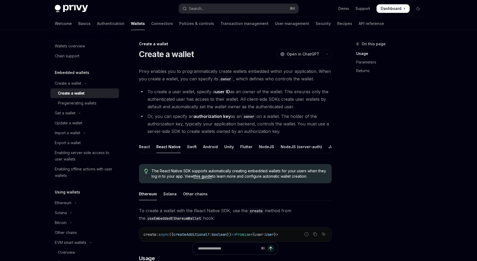
drag, startPoint x: 164, startPoint y: 196, endPoint x: 221, endPoint y: 214, distance: 59.4
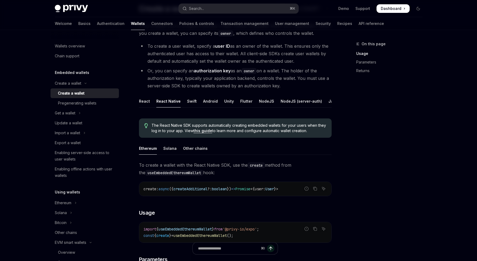
scroll to position [46, 0]
click at [231, 190] on span "})" at bounding box center [229, 187] width 4 height 5
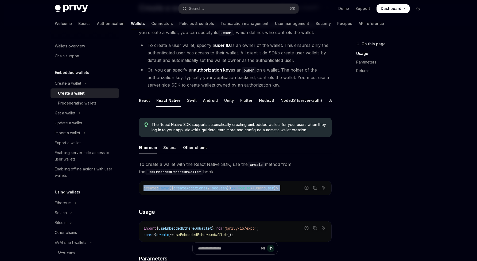
click at [231, 190] on span "})" at bounding box center [229, 187] width 4 height 5
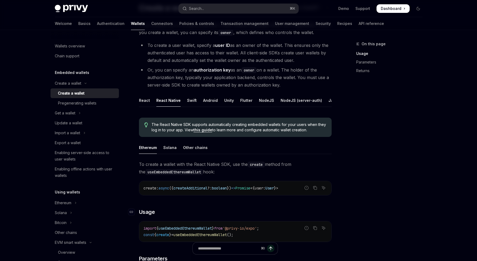
drag, startPoint x: 234, startPoint y: 214, endPoint x: 240, endPoint y: 213, distance: 6.0
click at [240, 213] on h3 "​ Usage" at bounding box center [235, 211] width 193 height 7
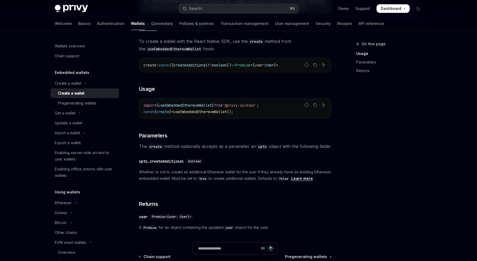
scroll to position [149, 0]
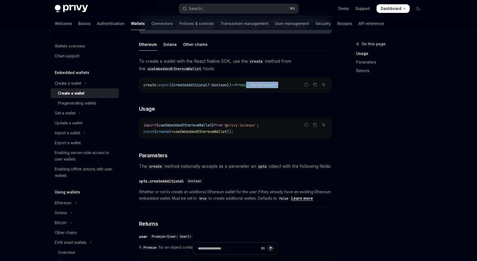
drag, startPoint x: 260, startPoint y: 90, endPoint x: 292, endPoint y: 91, distance: 31.8
click at [299, 88] on code "create : async ({ createAdditional ?: boolean }) => Promise < { user : User } >" at bounding box center [236, 85] width 184 height 6
click at [251, 92] on div "create : async ({ createAdditional ?: boolean }) => Promise < { user : User } >" at bounding box center [235, 85] width 192 height 14
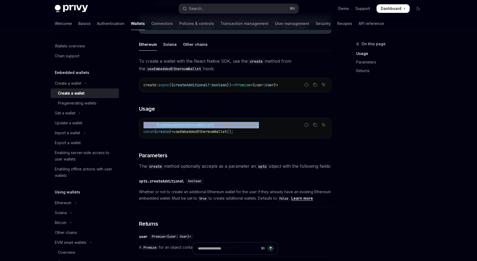
drag, startPoint x: 277, startPoint y: 131, endPoint x: 144, endPoint y: 129, distance: 133.0
click at [144, 129] on code "import { useEmbeddedEthereumWallet } from '@privy-io/expo' ; const { create } =…" at bounding box center [236, 128] width 184 height 13
copy span "import { useEmbeddedEthereumWallet } from '@privy-io/expo' ;"
drag, startPoint x: 224, startPoint y: 150, endPoint x: 198, endPoint y: 131, distance: 31.4
click at [223, 148] on div "To create a wallet with the React Native SDK, use the create method from the us…" at bounding box center [235, 157] width 193 height 201
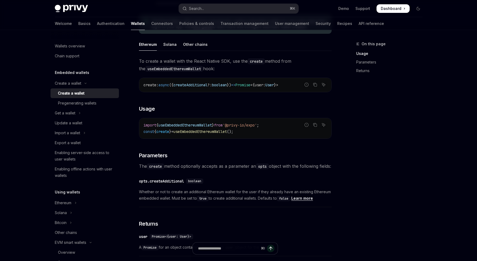
click at [190, 124] on div "import { useEmbeddedEthereumWallet } from '@privy-io/expo' ; const { create } =…" at bounding box center [235, 128] width 192 height 20
click at [190, 127] on span "useEmbeddedEthereumWallet" at bounding box center [185, 125] width 53 height 5
copy span "useEmbeddedEthereumWallet"
drag, startPoint x: 249, startPoint y: 136, endPoint x: 136, endPoint y: 137, distance: 113.1
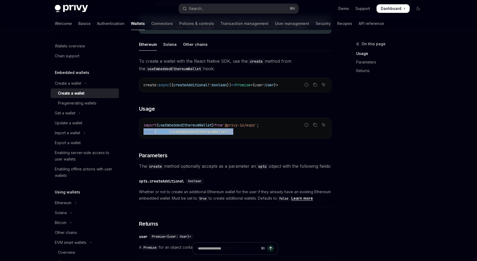
click at [136, 137] on div "Create a wallet Create a wallet OpenAI Open in ChatGPT OpenAI Open in ChatGPT P…" at bounding box center [185, 117] width 295 height 453
copy span "const { create } = useEmbeddedEthereumWallet ();"
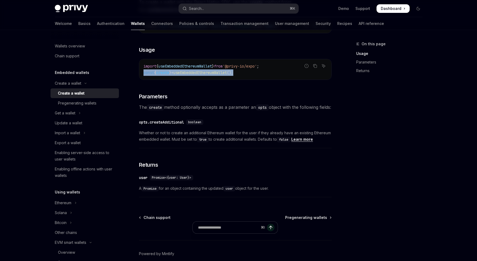
scroll to position [208, 0]
drag, startPoint x: 215, startPoint y: 171, endPoint x: 216, endPoint y: 176, distance: 4.4
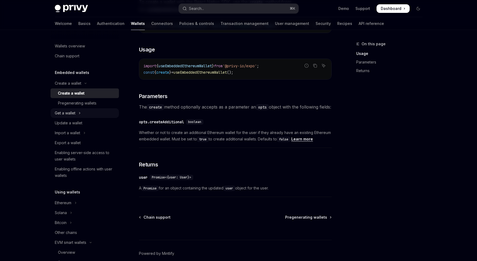
click at [72, 110] on div "Get a wallet" at bounding box center [65, 113] width 21 height 6
type textarea "*"
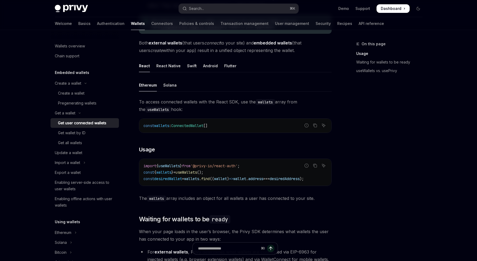
scroll to position [138, 0]
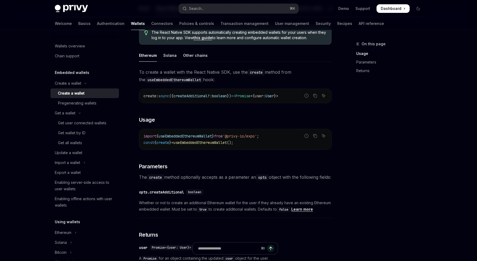
scroll to position [105, 0]
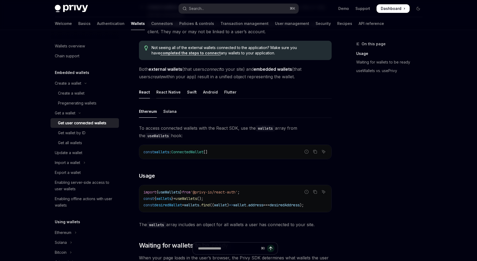
click at [176, 93] on div "React Native" at bounding box center [168, 92] width 24 height 13
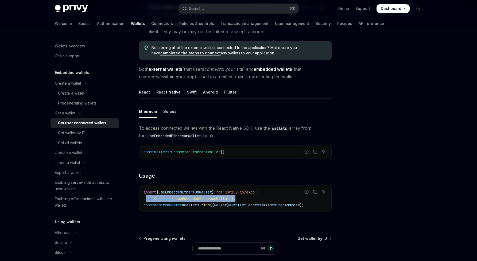
drag, startPoint x: 252, startPoint y: 195, endPoint x: 160, endPoint y: 198, distance: 91.3
click at [146, 196] on code "import { useEmbeddedEthereumWallet } from '@privy-io/expo' ; const { wallets } …" at bounding box center [236, 198] width 184 height 19
click at [161, 198] on span "wallets" at bounding box center [163, 198] width 15 height 5
drag, startPoint x: 255, startPoint y: 201, endPoint x: 145, endPoint y: 201, distance: 109.9
click at [145, 201] on code "import { useEmbeddedEthereumWallet } from '@privy-io/expo' ; const { wallets } …" at bounding box center [236, 198] width 184 height 19
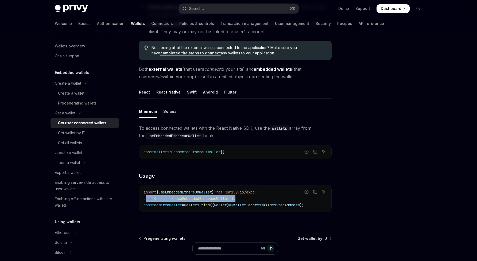
click at [145, 201] on code "import { useEmbeddedEthereumWallet } from '@privy-io/expo' ; const { wallets } …" at bounding box center [236, 198] width 184 height 19
click at [178, 194] on code "import { useEmbeddedEthereumWallet } from '@privy-io/expo' ; const { wallets } …" at bounding box center [236, 198] width 184 height 19
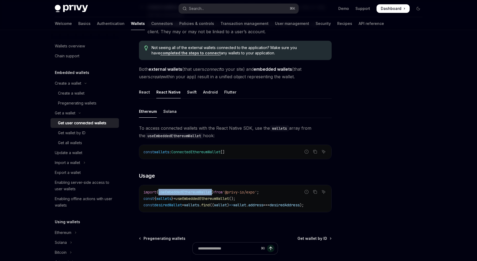
copy span "useEmbeddedEthereumWallet"
click at [238, 195] on code "import { useEmbeddedEthereumWallet } from '@privy-io/expo' ; const { wallets } …" at bounding box center [236, 198] width 184 height 19
drag, startPoint x: 262, startPoint y: 197, endPoint x: 136, endPoint y: 200, distance: 125.5
click at [136, 200] on div "Get a wallet Get user connected wallets OpenAI Open in ChatGPT OpenAI Open in C…" at bounding box center [185, 121] width 295 height 371
copy span "const { wallets } = useEmbeddedEthereumWallet ();"
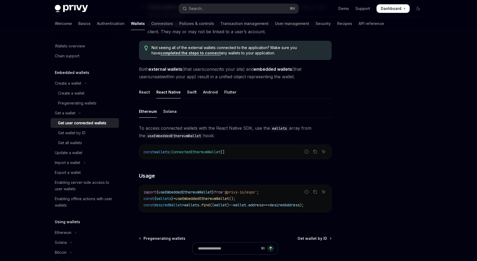
click at [199, 206] on span "wallets" at bounding box center [191, 204] width 15 height 5
copy span "wallets"
click at [82, 144] on div "Get all wallets" at bounding box center [70, 142] width 24 height 6
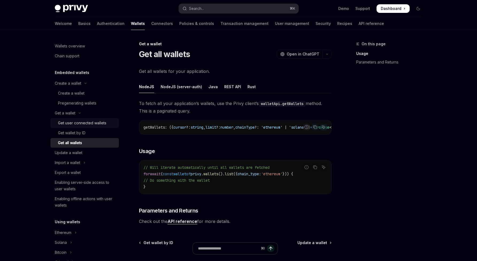
click at [82, 123] on div "Get user connected wallets" at bounding box center [82, 123] width 48 height 6
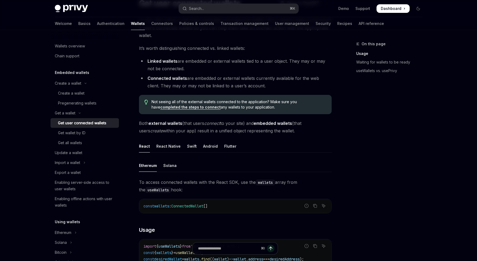
scroll to position [51, 0]
click at [78, 134] on div "Get wallet by ID" at bounding box center [72, 132] width 28 height 6
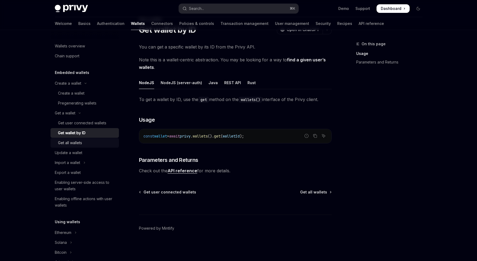
scroll to position [24, 0]
click at [78, 141] on div "Get all wallets" at bounding box center [70, 142] width 24 height 6
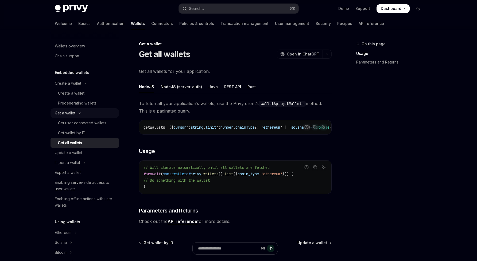
click at [75, 112] on div "Get a wallet" at bounding box center [65, 113] width 21 height 6
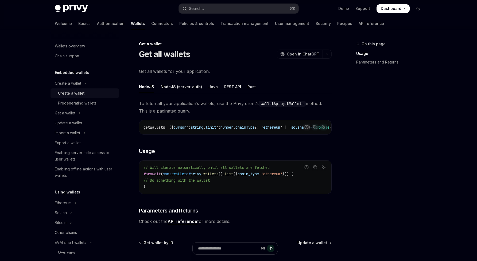
click at [81, 94] on div "Create a wallet" at bounding box center [71, 93] width 26 height 6
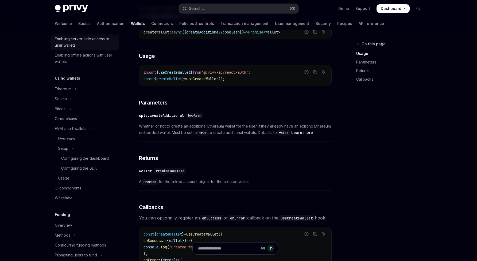
scroll to position [143, 0]
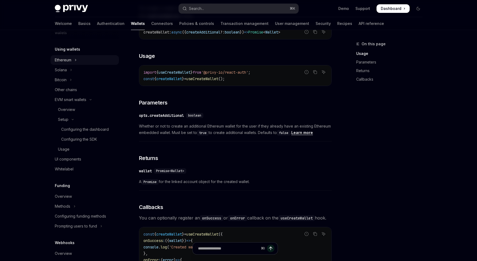
click at [71, 63] on div "Ethereum" at bounding box center [63, 60] width 17 height 6
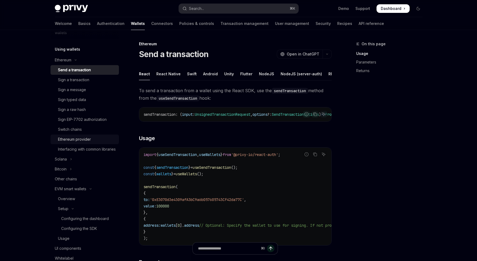
click at [105, 138] on div "Ethereum provider" at bounding box center [87, 139] width 58 height 6
click at [166, 75] on div "React Native" at bounding box center [168, 73] width 24 height 13
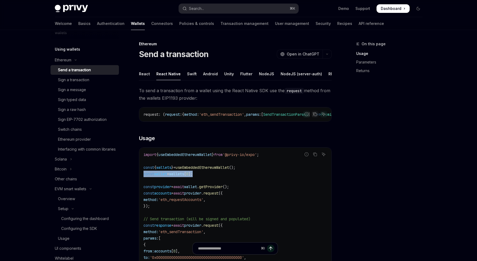
drag, startPoint x: 226, startPoint y: 181, endPoint x: 138, endPoint y: 180, distance: 87.5
copy span "const wallet = wallets [ 0 ];"
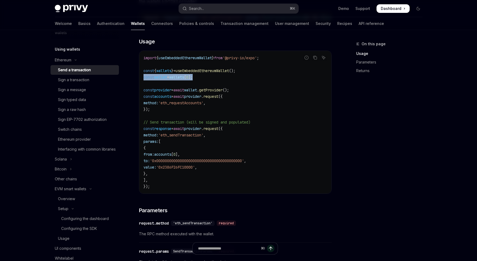
scroll to position [97, 0]
click at [32, 108] on div "Skip to main content Privy Docs home page Search... ⌘ K Demo Support Dashboard …" at bounding box center [238, 165] width 477 height 524
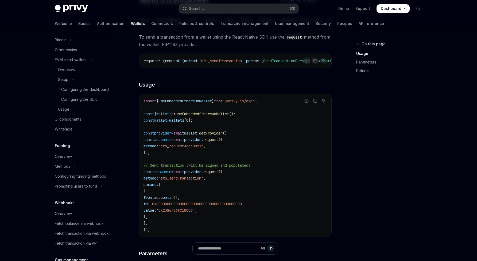
scroll to position [278, 0]
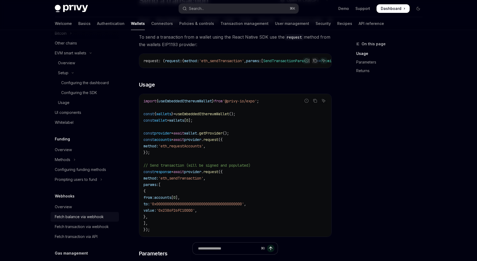
click at [80, 219] on link "Fetch balance via webhook" at bounding box center [85, 217] width 68 height 10
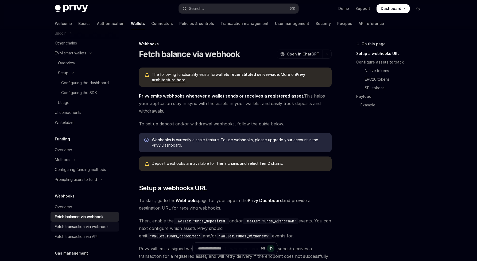
click at [80, 230] on div "Fetch transaction via webhook" at bounding box center [82, 226] width 54 height 6
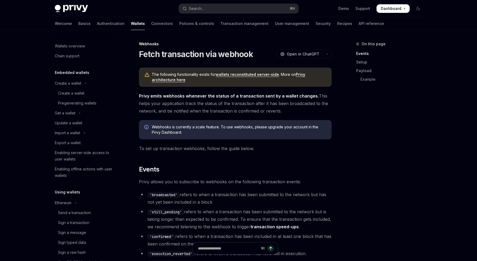
click at [233, 75] on link "wallets reconstituted server-side" at bounding box center [247, 74] width 63 height 5
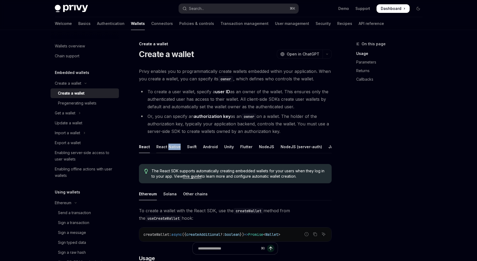
click at [172, 147] on div "React Native" at bounding box center [168, 146] width 24 height 13
click at [173, 134] on li "Or, you can specify an authorization key as an owner on a wallet. The holder of…" at bounding box center [235, 123] width 193 height 22
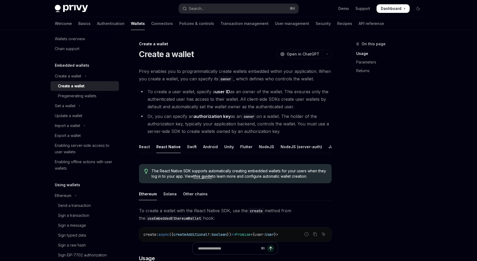
scroll to position [7, 0]
click at [207, 178] on link "this guide" at bounding box center [203, 176] width 19 height 5
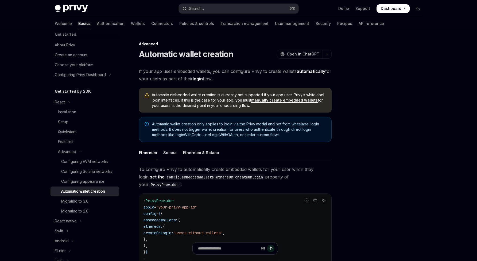
click at [227, 181] on div "To configure Privy to automatically create embedded wallets for your user when …" at bounding box center [235, 253] width 193 height 176
click at [244, 193] on div "< PrivyProvider appId = "your-privy-app-id" config = { { embeddedWallets: { eth…" at bounding box center [235, 235] width 192 height 85
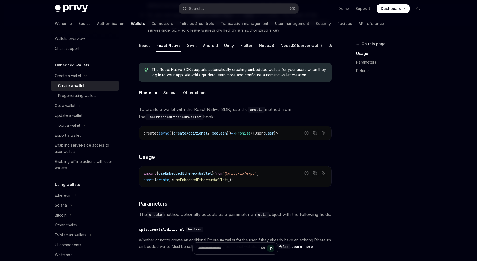
scroll to position [105, 0]
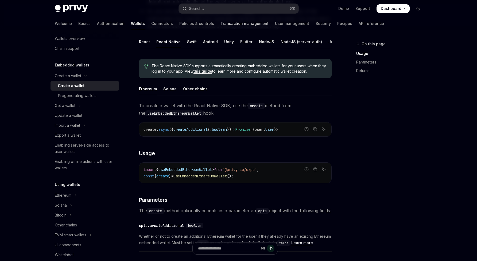
click at [221, 24] on link "Transaction management" at bounding box center [245, 23] width 48 height 13
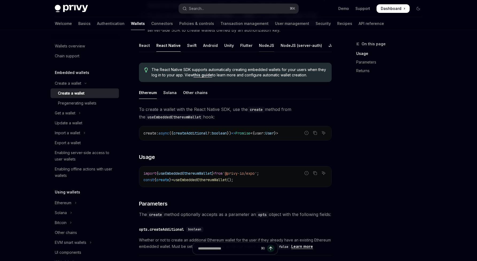
scroll to position [105, 0]
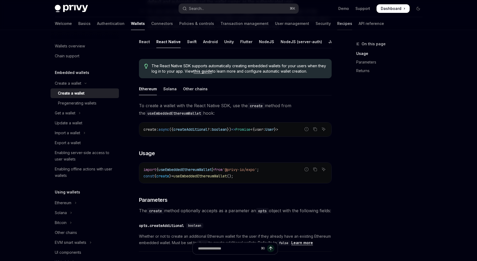
click at [338, 25] on link "Recipes" at bounding box center [345, 23] width 15 height 13
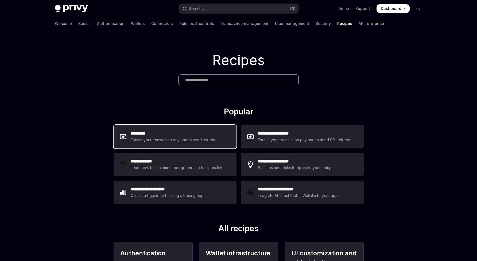
click at [144, 138] on div "Format your transaction payload to send tokens." at bounding box center [173, 139] width 85 height 6
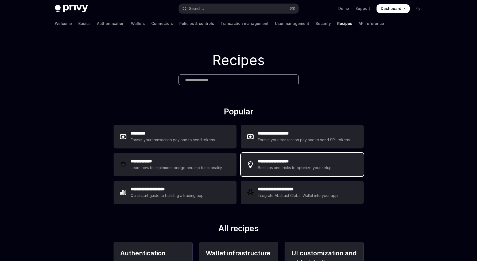
click at [265, 175] on div "**********" at bounding box center [302, 164] width 123 height 24
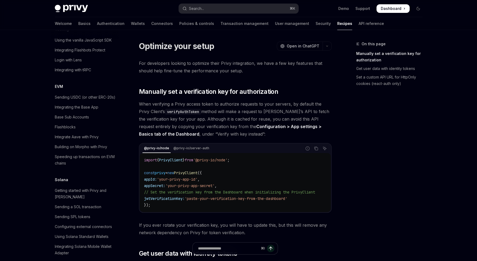
click at [248, 175] on code "import { PrivyClient } from '@privy-io/node' ; const privy = new PrivyClient ({…" at bounding box center [236, 181] width 184 height 51
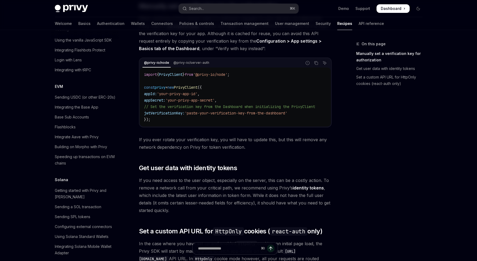
scroll to position [90, 0]
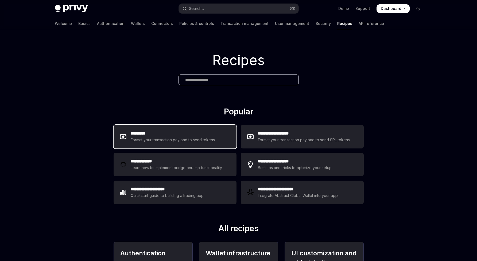
click at [217, 140] on div "********* Format your transaction payload to send tokens." at bounding box center [175, 137] width 123 height 24
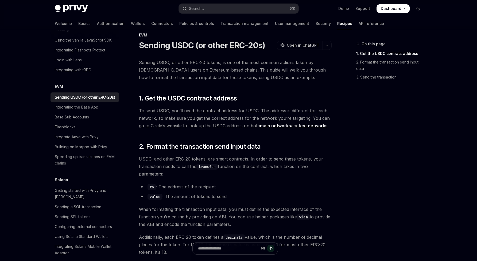
scroll to position [9, 0]
click at [388, 178] on div "On this page 1. Get the USDC contract address 2. Format the transaction send in…" at bounding box center [386, 151] width 81 height 220
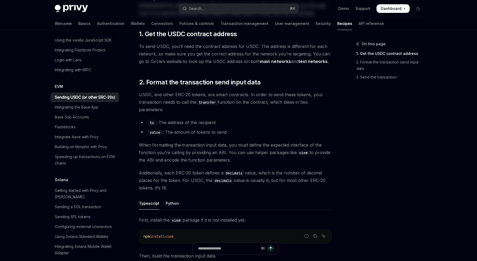
scroll to position [179, 0]
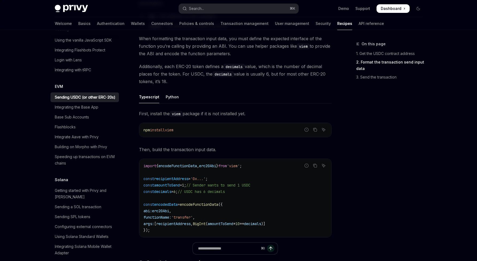
click at [398, 168] on div "On this page 1. Get the USDC contract address 2. Format the transaction send in…" at bounding box center [386, 151] width 81 height 220
click at [397, 168] on div "On this page 1. Get the USDC contract address 2. Format the transaction send in…" at bounding box center [386, 151] width 81 height 220
click at [385, 169] on div "On this page 1. Get the USDC contract address 2. Format the transaction send in…" at bounding box center [386, 151] width 81 height 220
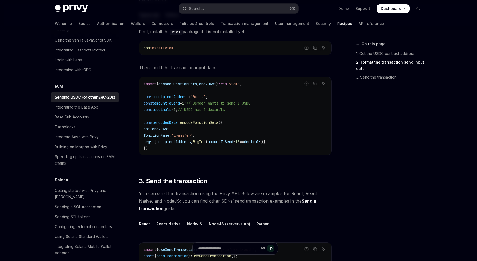
scroll to position [268, 0]
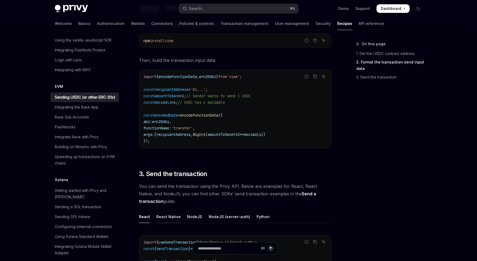
click at [175, 214] on div "React Native" at bounding box center [168, 216] width 24 height 13
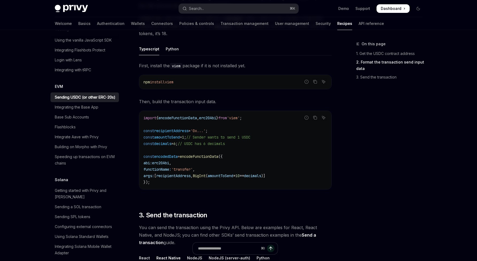
scroll to position [202, 0]
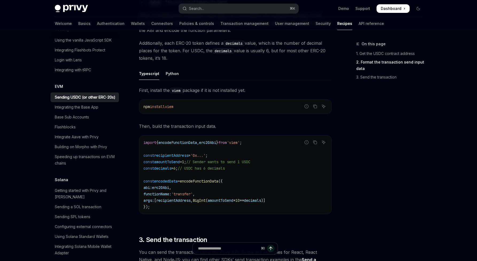
click at [173, 104] on span "viem" at bounding box center [169, 106] width 9 height 5
copy code "npm install viem"
drag, startPoint x: 205, startPoint y: 151, endPoint x: 214, endPoint y: 147, distance: 9.4
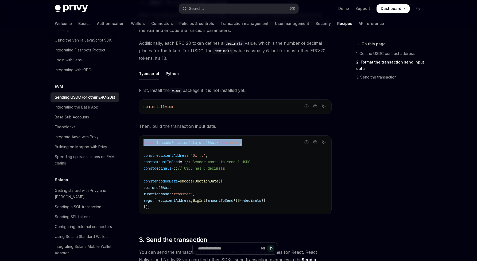
drag, startPoint x: 257, startPoint y: 144, endPoint x: 135, endPoint y: 145, distance: 121.4
click at [135, 145] on div "EVM Sending USDC (or other ERC-20s) OpenAI Open in ChatGPT OpenAI Open in ChatG…" at bounding box center [185, 194] width 295 height 713
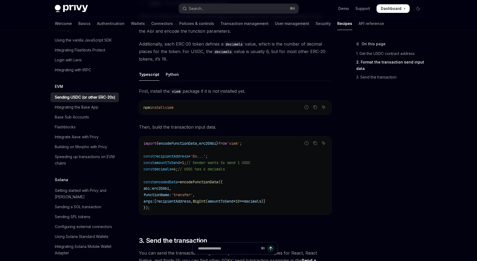
scroll to position [201, 0]
drag, startPoint x: 252, startPoint y: 174, endPoint x: 221, endPoint y: 188, distance: 33.7
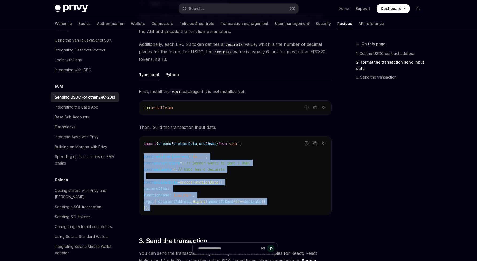
drag, startPoint x: 168, startPoint y: 207, endPoint x: 134, endPoint y: 158, distance: 59.8
click at [134, 158] on div "EVM Sending USDC (or other ERC-20s) OpenAI Open in ChatGPT OpenAI Open in ChatG…" at bounding box center [185, 195] width 295 height 713
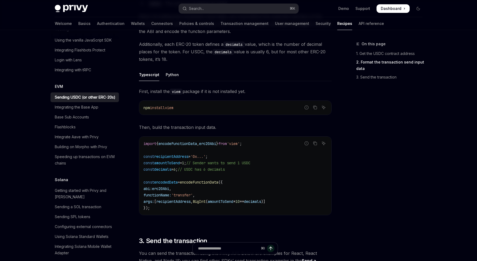
drag, startPoint x: 336, startPoint y: 36, endPoint x: 262, endPoint y: 0, distance: 81.8
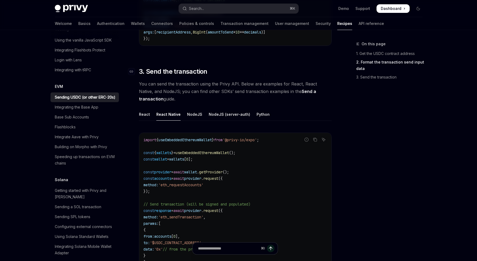
scroll to position [396, 0]
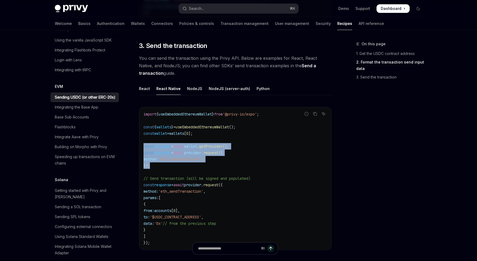
drag, startPoint x: 171, startPoint y: 166, endPoint x: 141, endPoint y: 147, distance: 35.7
click at [141, 147] on div "import { useEmbeddedEthereumWallet } from '@privy-io/expo' ; const { wallets } …" at bounding box center [235, 178] width 192 height 142
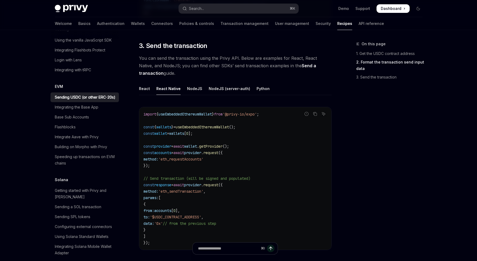
click at [213, 180] on span "// Send transaction (will be signed and populated)" at bounding box center [197, 178] width 107 height 5
drag, startPoint x: 294, startPoint y: 187, endPoint x: 291, endPoint y: 184, distance: 4.2
click at [294, 187] on code "import { useEmbeddedEthereumWallet } from '@privy-io/expo' ; const { wallets } …" at bounding box center [236, 178] width 184 height 135
drag, startPoint x: 155, startPoint y: 244, endPoint x: 130, endPoint y: 179, distance: 69.6
click at [130, 179] on div "EVM Sending USDC (or other ERC-20s) OpenAI Open in ChatGPT OpenAI Open in ChatG…" at bounding box center [185, 1] width 295 height 713
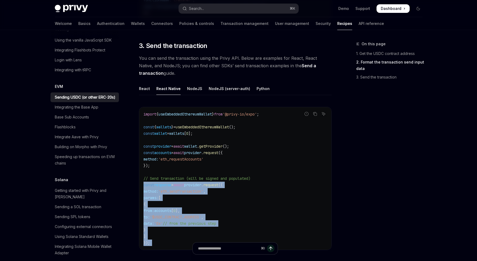
drag, startPoint x: 143, startPoint y: 186, endPoint x: 159, endPoint y: 245, distance: 61.2
click at [159, 245] on div "EVM Sending USDC (or other ERC-20s) OpenAI Open in ChatGPT OpenAI Open in ChatG…" at bounding box center [185, 1] width 295 height 713
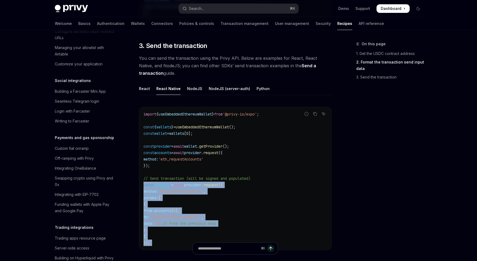
scroll to position [0, 0]
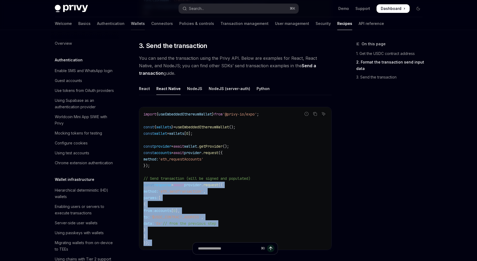
click at [131, 24] on link "Wallets" at bounding box center [138, 23] width 14 height 13
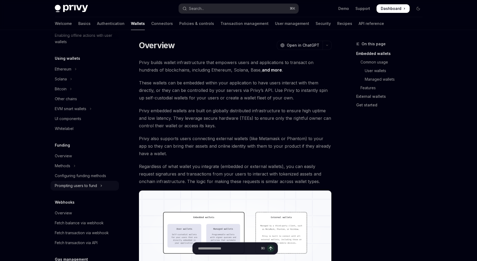
scroll to position [116, 0]
click at [70, 186] on div "Prompting users to fund" at bounding box center [76, 183] width 42 height 6
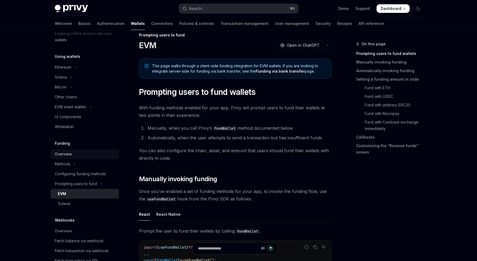
click at [62, 154] on div "Overview" at bounding box center [63, 154] width 17 height 6
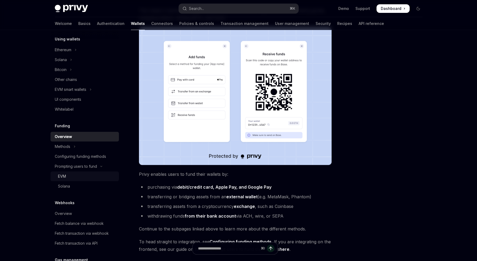
scroll to position [193, 0]
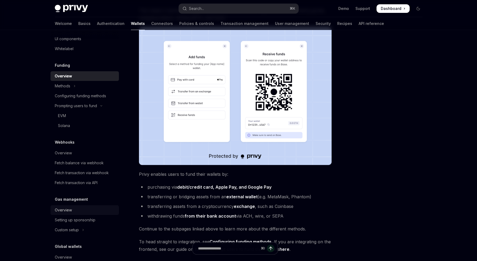
click at [90, 209] on div "Overview" at bounding box center [85, 209] width 61 height 6
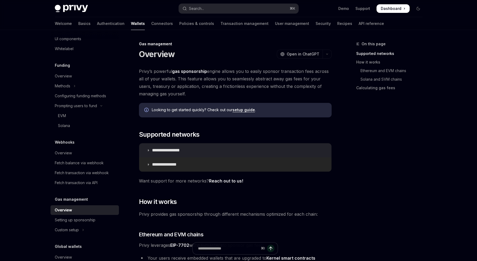
click at [299, 157] on summary "**********" at bounding box center [235, 164] width 192 height 14
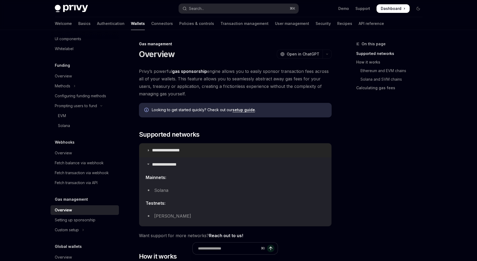
click at [293, 155] on summary "**********" at bounding box center [235, 150] width 192 height 14
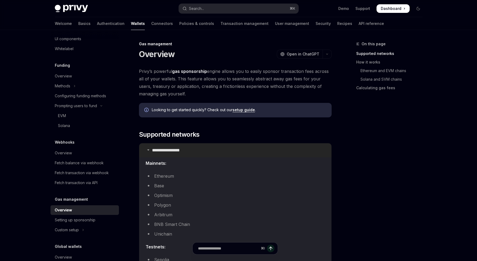
click at [284, 148] on summary "**********" at bounding box center [235, 150] width 192 height 14
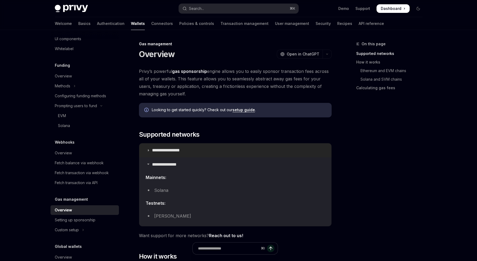
click at [284, 148] on summary "**********" at bounding box center [235, 150] width 192 height 14
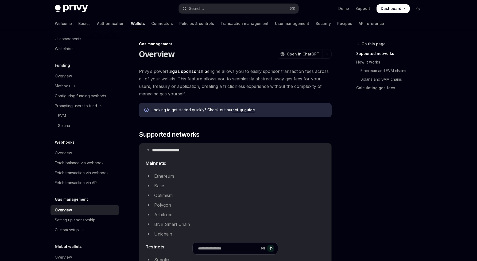
click at [163, 189] on ul "Ethereum Base Optimism Polygon Arbitrum BNB Smart Chain Unichain" at bounding box center [235, 204] width 179 height 65
click at [159, 187] on li "Base" at bounding box center [235, 185] width 179 height 7
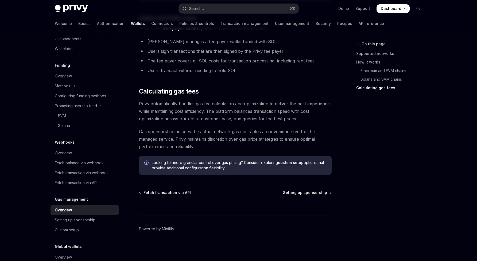
scroll to position [599, 0]
click at [309, 192] on span "Setting up sponsorship" at bounding box center [305, 191] width 44 height 5
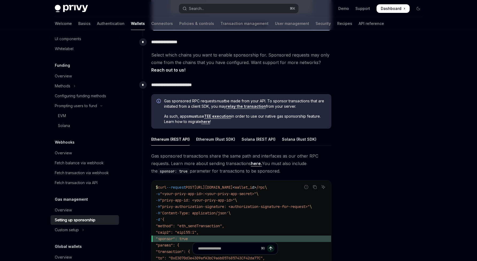
scroll to position [234, 0]
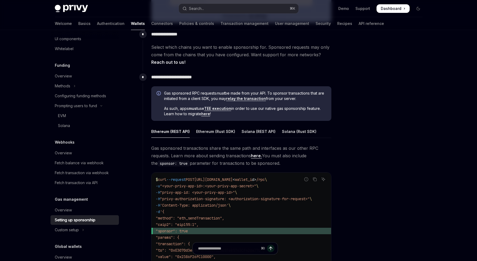
click at [400, 160] on div at bounding box center [386, 151] width 81 height 220
click at [394, 159] on div at bounding box center [386, 151] width 81 height 220
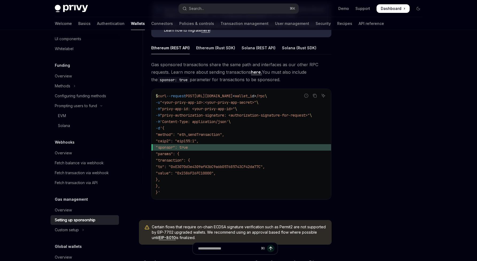
scroll to position [318, 0]
click at [379, 147] on div at bounding box center [386, 151] width 81 height 220
click at [286, 91] on div "$ curl --request POST https://api.privy.io/v1/wallets/ < wallet_i d > /rpc \ -u…" at bounding box center [242, 144] width 180 height 110
click at [286, 90] on div "$ curl --request POST https://api.privy.io/v1/wallets/ < wallet_i d > /rpc \ -u…" at bounding box center [242, 144] width 180 height 110
click at [380, 158] on div at bounding box center [386, 151] width 81 height 220
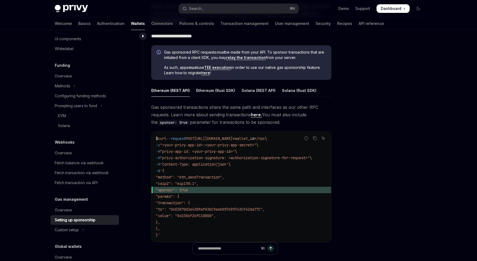
scroll to position [272, 0]
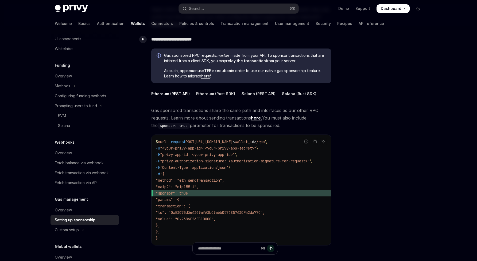
click at [380, 156] on div at bounding box center [386, 151] width 81 height 220
click at [260, 62] on link "relay the transaction" at bounding box center [246, 60] width 40 height 5
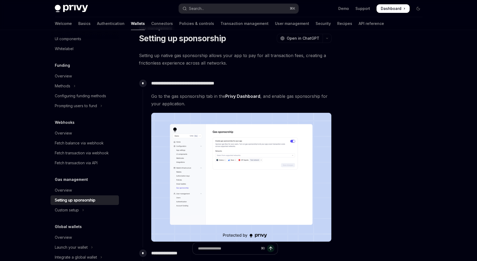
scroll to position [41, 0]
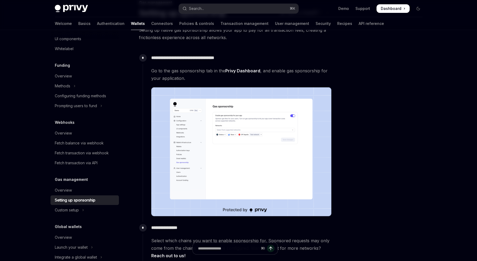
click at [401, 153] on div at bounding box center [386, 151] width 81 height 220
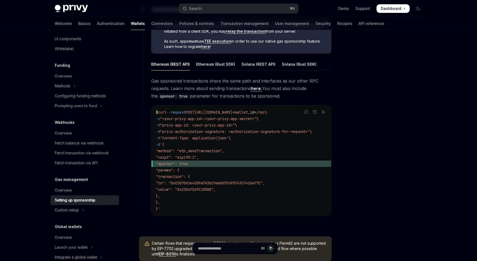
scroll to position [261, 0]
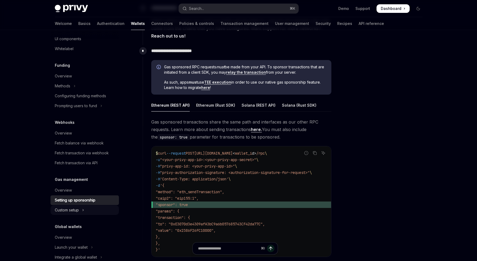
click at [63, 207] on div "Custom setup" at bounding box center [67, 209] width 24 height 6
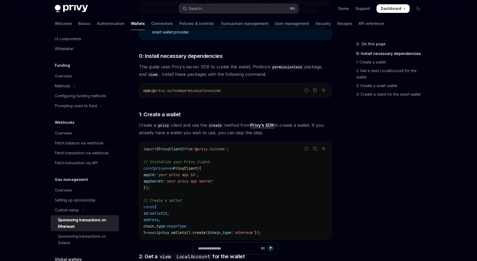
scroll to position [160, 0]
click at [404, 180] on div "On this page 0: Install necessary dependencies 1: Create a wallet 2: Get a viem…" at bounding box center [386, 151] width 81 height 220
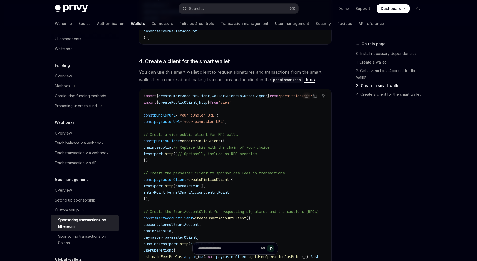
scroll to position [740, 0]
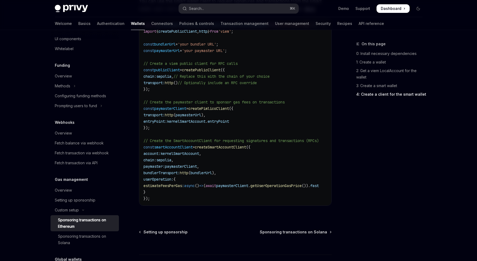
click at [408, 174] on div "On this page 0: Install necessary dependencies 1: Create a wallet 2: Get a viem…" at bounding box center [386, 151] width 81 height 220
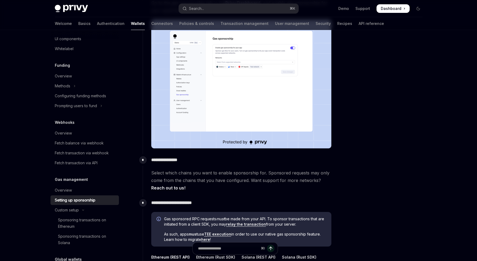
scroll to position [105, 0]
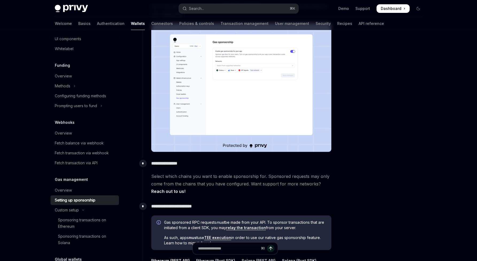
click at [400, 159] on div at bounding box center [386, 151] width 81 height 220
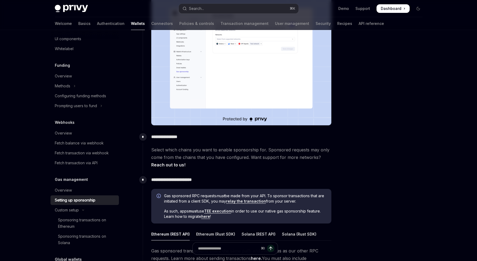
scroll to position [197, 0]
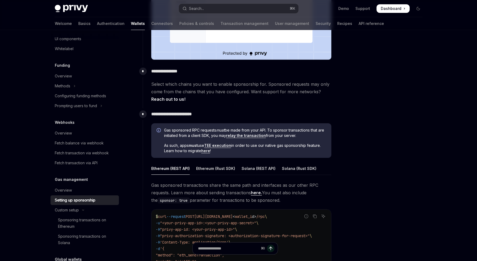
click at [394, 152] on div at bounding box center [386, 151] width 81 height 220
click at [396, 152] on div at bounding box center [386, 151] width 81 height 220
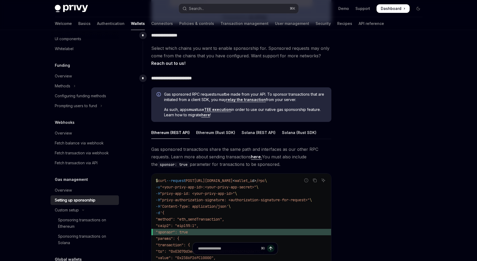
scroll to position [239, 0]
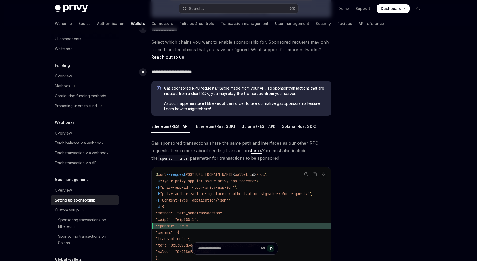
click at [370, 145] on div at bounding box center [386, 151] width 81 height 220
click at [223, 103] on link "TEE execution" at bounding box center [217, 103] width 27 height 5
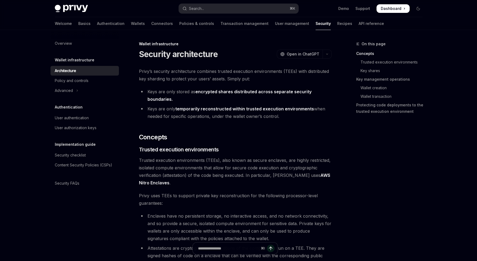
click at [380, 174] on div "On this page Concepts Trusted execution environments Key shares Key management …" at bounding box center [386, 151] width 81 height 220
click at [380, 173] on div "On this page Concepts Trusted execution environments Key shares Key management …" at bounding box center [386, 151] width 81 height 220
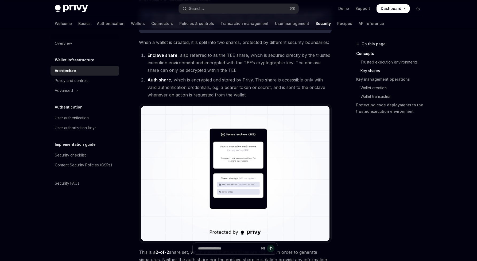
scroll to position [365, 0]
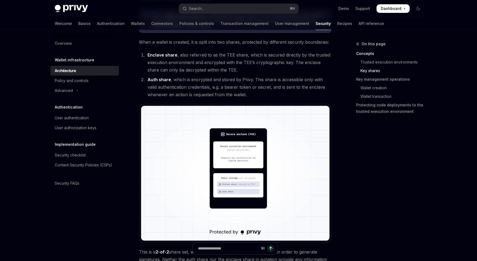
click at [380, 173] on div "On this page Concepts Trusted execution environments Key shares Key management …" at bounding box center [386, 151] width 81 height 220
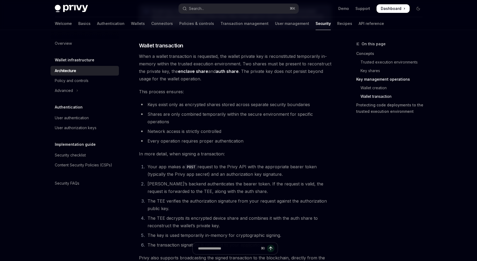
scroll to position [885, 0]
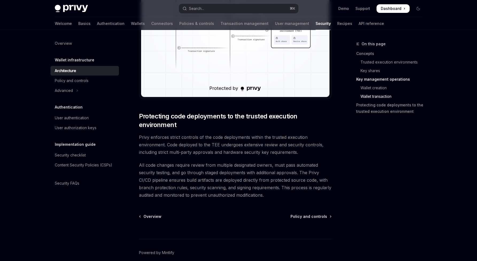
click at [380, 168] on div "On this page Concepts Trusted execution environments Key shares Key management …" at bounding box center [386, 151] width 81 height 220
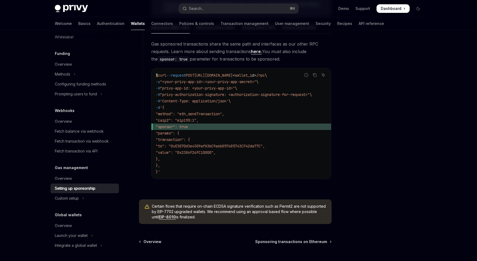
scroll to position [287, 0]
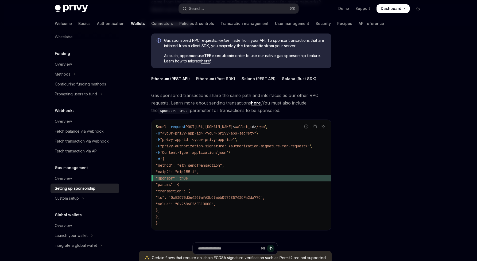
click at [282, 112] on span "Gas sponsored transactions share the same path and interfaces as our other RPC …" at bounding box center [241, 102] width 180 height 22
click at [262, 77] on div "Solana (REST API)" at bounding box center [259, 78] width 34 height 13
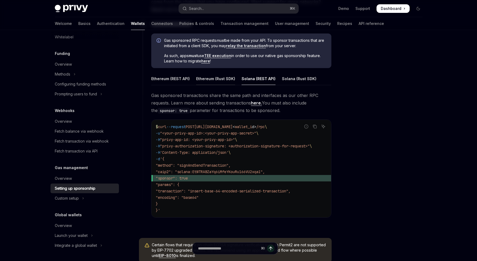
click at [227, 81] on div "Ethereum (Rust SDK)" at bounding box center [215, 78] width 39 height 13
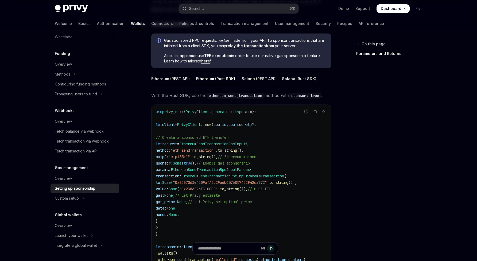
click at [166, 79] on div "Ethereum (REST API)" at bounding box center [170, 78] width 39 height 13
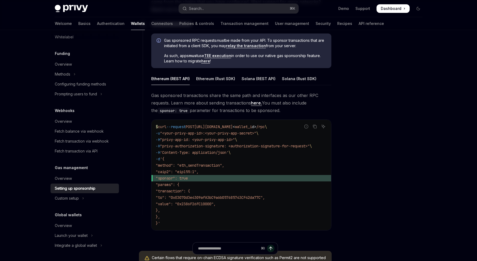
click at [383, 161] on div at bounding box center [386, 151] width 81 height 220
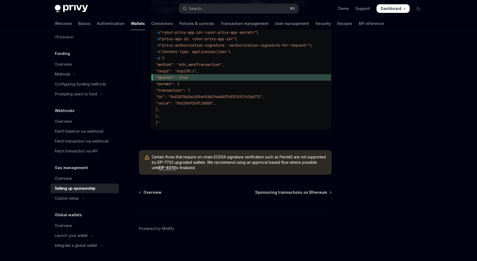
scroll to position [387, 0]
click at [392, 189] on div at bounding box center [386, 151] width 81 height 220
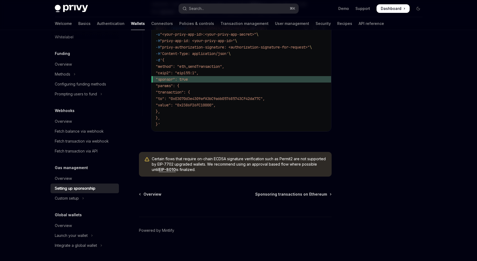
scroll to position [385, 0]
click at [392, 189] on div at bounding box center [386, 151] width 81 height 220
click at [385, 188] on div at bounding box center [386, 151] width 81 height 220
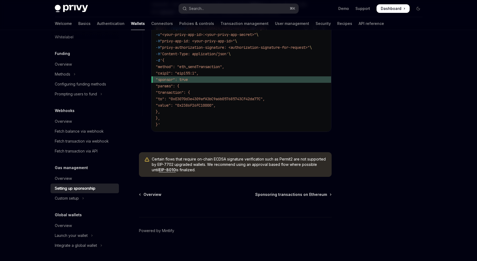
click at [385, 188] on div at bounding box center [386, 151] width 81 height 220
click at [234, 176] on div "Certain flows that require on-chain ECDSA signature verification such as Permit…" at bounding box center [235, 164] width 193 height 25
drag, startPoint x: 233, startPoint y: 175, endPoint x: 151, endPoint y: 162, distance: 82.5
click at [151, 162] on div "Certain flows that require on-chain ECDSA signature verification such as Permit…" at bounding box center [235, 164] width 193 height 25
click at [162, 177] on div "Certain flows that require on-chain ECDSA signature verification such as Permit…" at bounding box center [235, 164] width 193 height 25
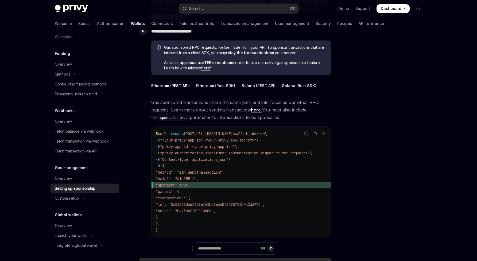
scroll to position [271, 0]
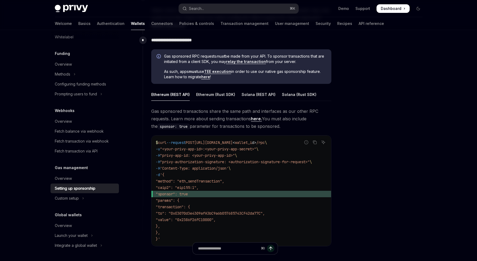
click at [364, 131] on div at bounding box center [386, 151] width 81 height 220
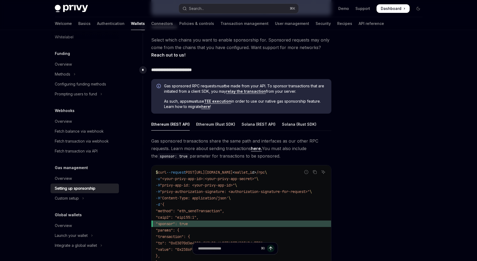
scroll to position [241, 0]
click at [364, 136] on div at bounding box center [386, 151] width 81 height 220
click at [353, 136] on div at bounding box center [386, 151] width 81 height 220
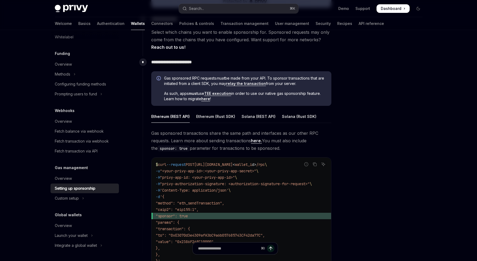
scroll to position [287, 0]
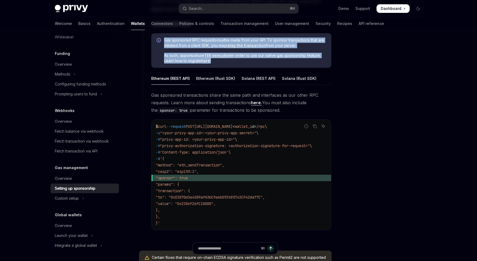
drag, startPoint x: 183, startPoint y: 62, endPoint x: 161, endPoint y: 42, distance: 29.6
click at [161, 42] on div "Gas sponsored RPC requests must be made from your API. To sponsor transactions …" at bounding box center [241, 50] width 180 height 35
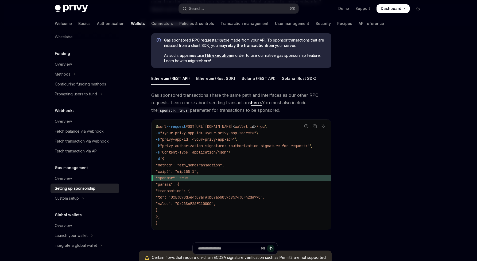
click at [179, 227] on div "$ curl --request POST https://api.privy.io/v1/wallets/ < wallet_i d > /rpc \ -u…" at bounding box center [242, 174] width 180 height 110
drag, startPoint x: 179, startPoint y: 228, endPoint x: 164, endPoint y: 202, distance: 30.7
click at [164, 202] on div "$ curl --request POST https://api.privy.io/v1/wallets/ < wallet_i d > /rpc \ -u…" at bounding box center [242, 174] width 180 height 110
click at [179, 214] on code "$ curl --request POST https://api.privy.io/v1/wallets/ < wallet_i d > /rpc \ -u…" at bounding box center [241, 174] width 171 height 103
drag, startPoint x: 181, startPoint y: 222, endPoint x: 147, endPoint y: 124, distance: 103.8
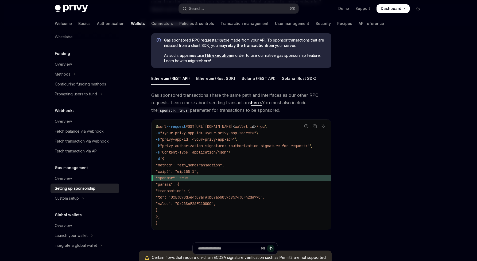
click at [147, 124] on div "**********" at bounding box center [237, 128] width 189 height 220
click at [252, 200] on code "$ curl --request POST https://api.privy.io/v1/wallets/ < wallet_i d > /rpc \ -u…" at bounding box center [241, 174] width 171 height 103
click at [386, 174] on div at bounding box center [386, 151] width 81 height 220
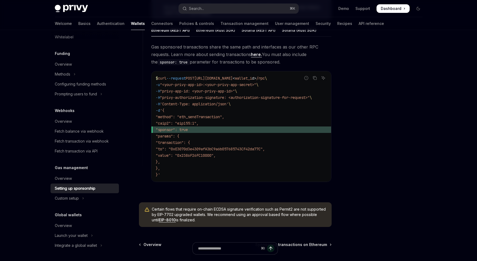
scroll to position [325, 0]
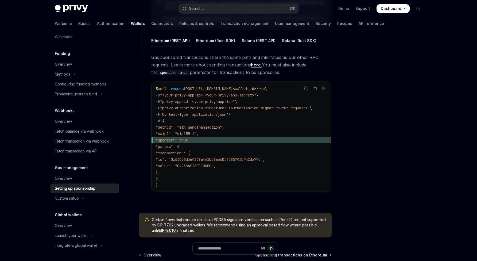
click at [255, 66] on link "here." at bounding box center [256, 65] width 11 height 6
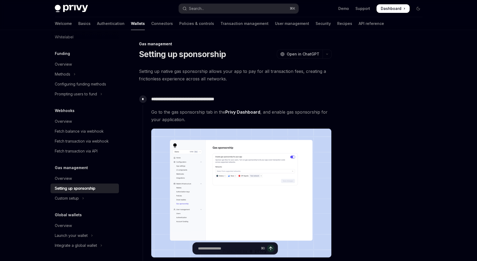
scroll to position [53, 0]
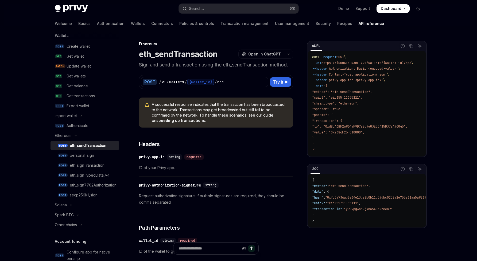
type textarea "*"
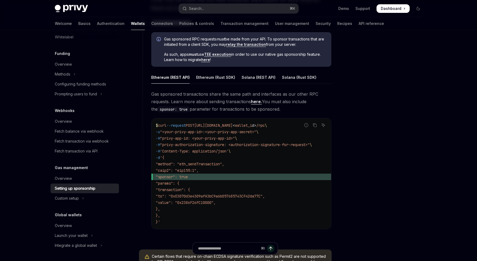
scroll to position [287, 0]
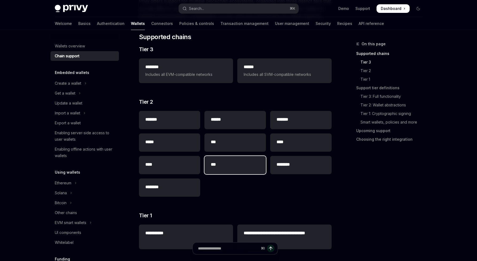
scroll to position [47, 0]
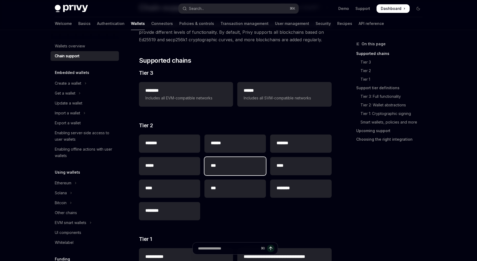
click at [229, 166] on h2 "***" at bounding box center [235, 165] width 49 height 6
type textarea "*"
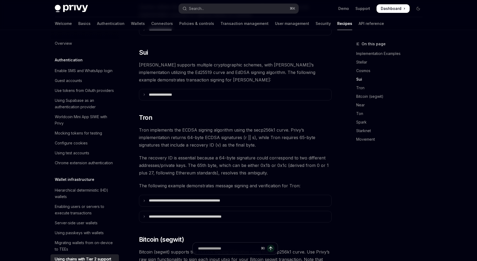
scroll to position [136, 0]
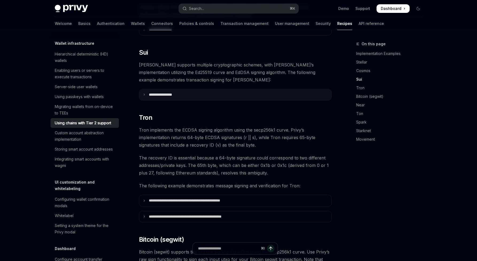
click at [178, 92] on p "**********" at bounding box center [167, 94] width 36 height 5
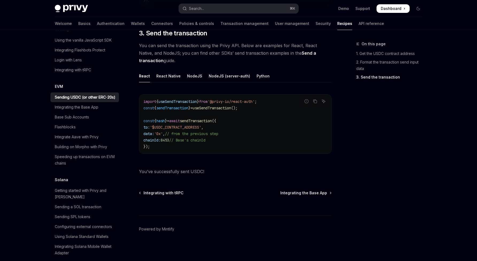
scroll to position [410, 0]
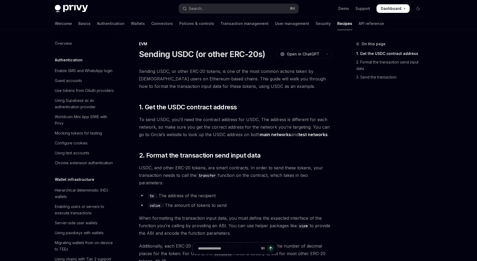
scroll to position [721, 0]
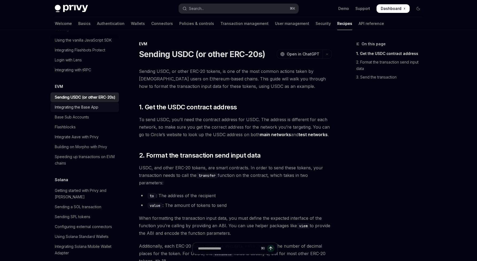
click at [60, 110] on div "Integrating the Base App" at bounding box center [77, 107] width 44 height 6
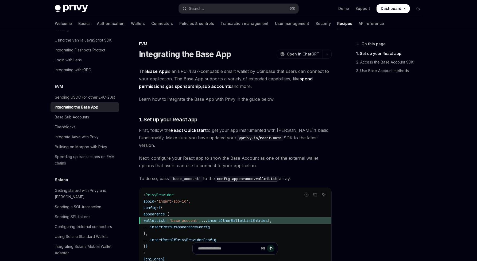
click at [388, 214] on div "On this page 1. Set up your React app 2. Access the Base Account SDK 3. Use Bas…" at bounding box center [386, 151] width 81 height 220
click at [379, 210] on div "On this page 1. Set up your React app 2. Access the Base Account SDK 3. Use Bas…" at bounding box center [386, 151] width 81 height 220
click at [379, 208] on div "On this page 1. Set up your React app 2. Access the Base Account SDK 3. Use Bas…" at bounding box center [386, 151] width 81 height 220
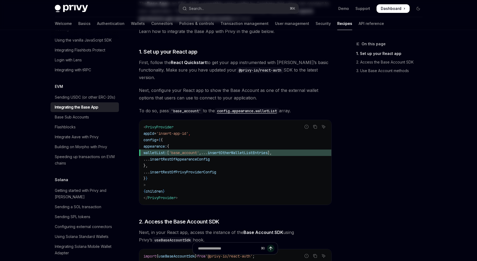
scroll to position [122, 0]
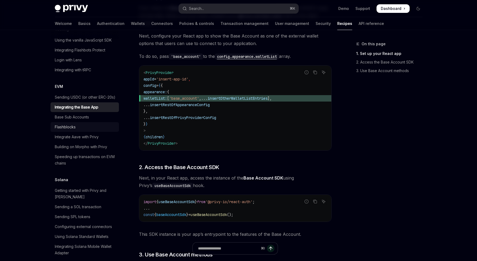
click at [55, 130] on div "Flashblocks" at bounding box center [65, 127] width 21 height 6
type textarea "*"
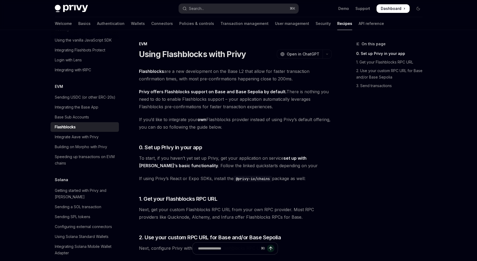
click at [382, 173] on div "On this page 0. Set up Privy in your app 1. Get your Flashblocks RPC URL 2. Use…" at bounding box center [386, 151] width 81 height 220
click at [385, 175] on div "On this page 0. Set up Privy in your app 1. Get your Flashblocks RPC URL 2. Use…" at bounding box center [386, 151] width 81 height 220
drag, startPoint x: 353, startPoint y: 176, endPoint x: 383, endPoint y: 181, distance: 31.1
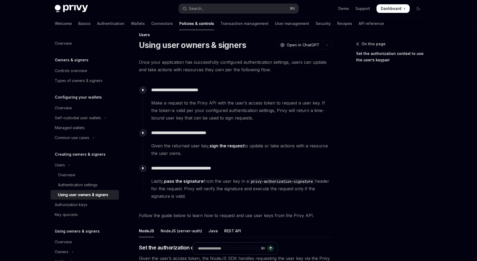
scroll to position [10, 0]
click at [392, 150] on div "On this page Set the authorization context to use the user’s keypair" at bounding box center [386, 151] width 81 height 220
click at [393, 150] on div "On this page Set the authorization context to use the user’s keypair" at bounding box center [386, 151] width 81 height 220
click at [395, 150] on div "On this page Set the authorization context to use the user’s keypair" at bounding box center [386, 151] width 81 height 220
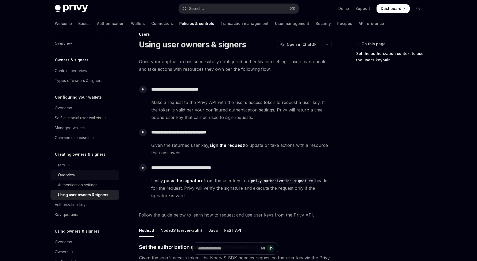
click at [72, 173] on div "Overview" at bounding box center [66, 174] width 17 height 6
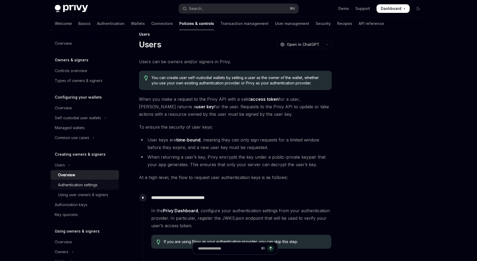
click at [72, 184] on div "Authentication settings" at bounding box center [78, 184] width 40 height 6
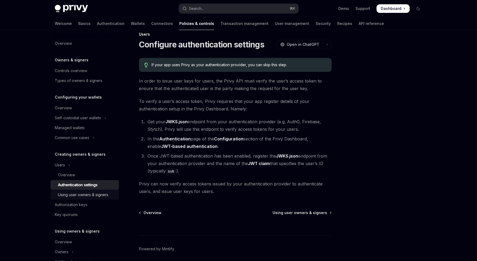
click at [94, 190] on link "Using user owners & signers" at bounding box center [85, 195] width 68 height 10
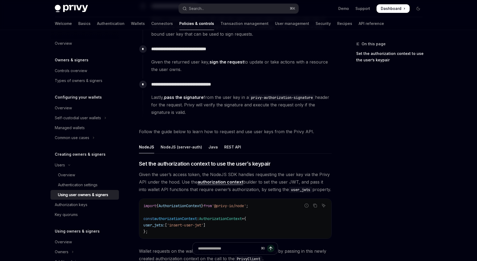
scroll to position [100, 0]
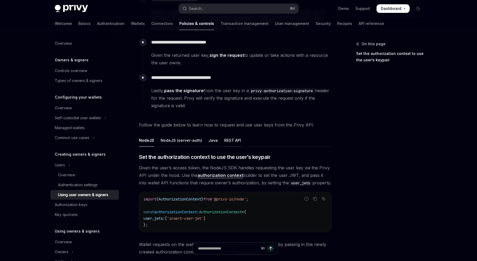
click at [230, 141] on div "REST API" at bounding box center [232, 140] width 17 height 13
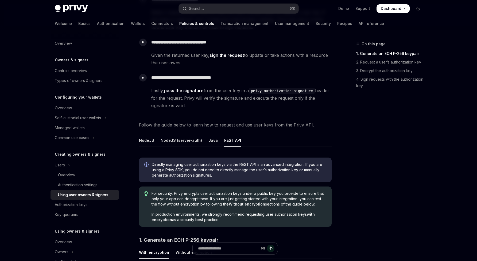
drag, startPoint x: 148, startPoint y: 137, endPoint x: 155, endPoint y: 152, distance: 17.1
click at [154, 160] on div "Directly managing user authorization keys via the REST API is an advanced integ…" at bounding box center [235, 169] width 193 height 25
click at [146, 143] on div "NodeJS" at bounding box center [146, 140] width 15 height 13
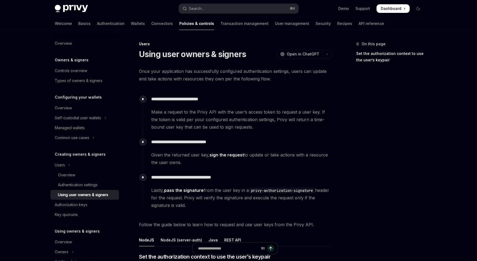
click at [408, 177] on div "On this page Set the authorization context to use the user’s keypair" at bounding box center [386, 151] width 81 height 220
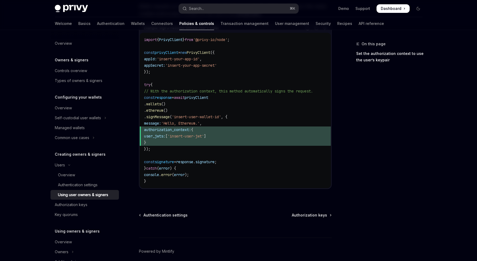
scroll to position [338, 0]
click at [311, 217] on span "Authorization keys" at bounding box center [309, 214] width 35 height 5
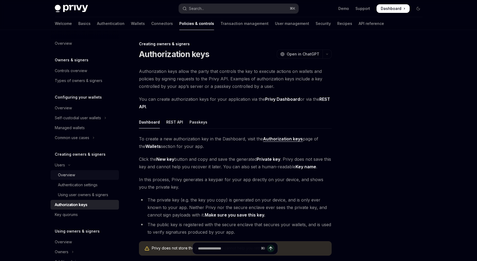
click at [85, 170] on link "Overview" at bounding box center [85, 175] width 68 height 10
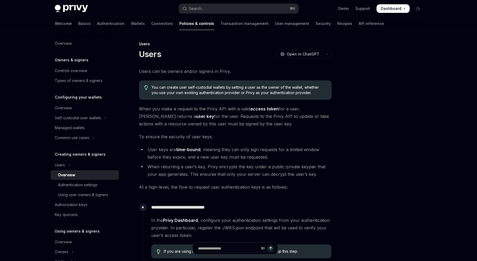
drag, startPoint x: 338, startPoint y: 142, endPoint x: 332, endPoint y: 137, distance: 8.0
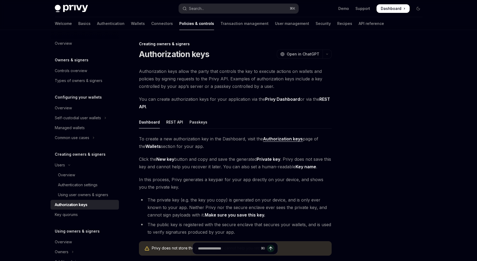
type textarea "*"
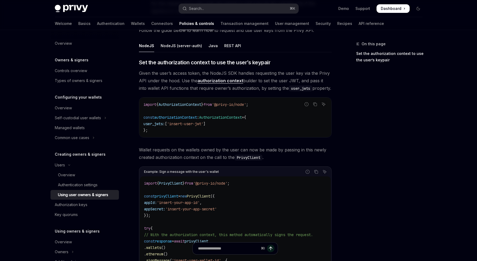
scroll to position [198, 0]
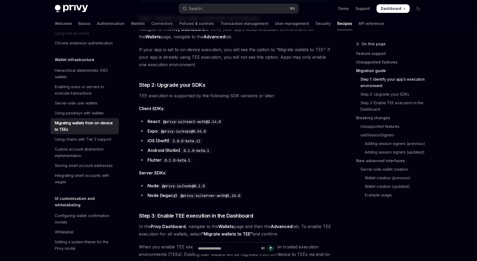
scroll to position [413, 0]
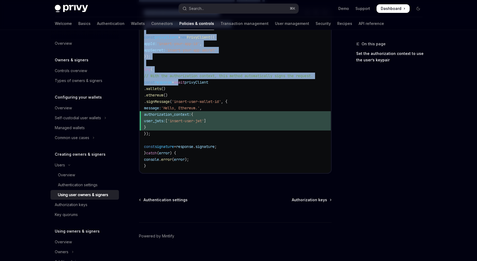
scroll to position [362, 0]
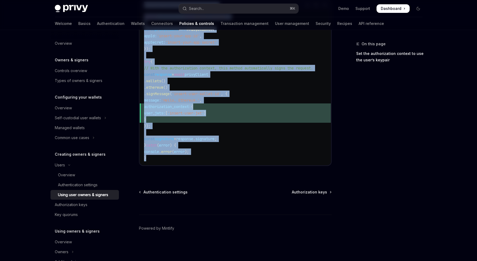
drag, startPoint x: 136, startPoint y: 43, endPoint x: 319, endPoint y: 168, distance: 221.8
copy div "**********"
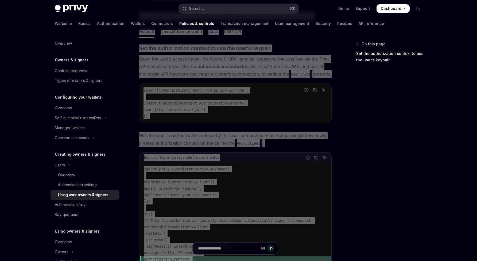
scroll to position [136, 0]
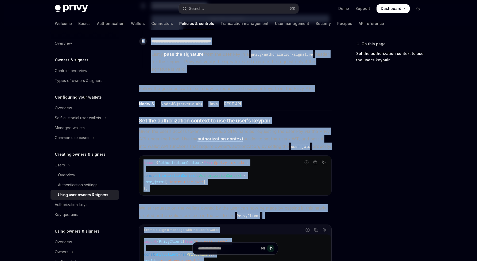
click at [198, 151] on div "​ Set the authorization context to use the user’s keypair Given the user’s acce…" at bounding box center [235, 258] width 193 height 282
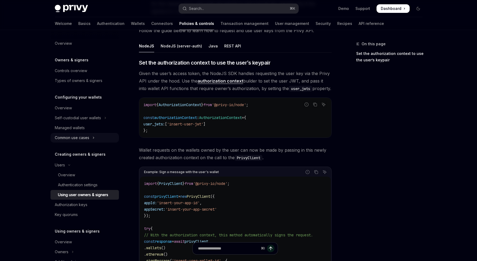
scroll to position [69, 0]
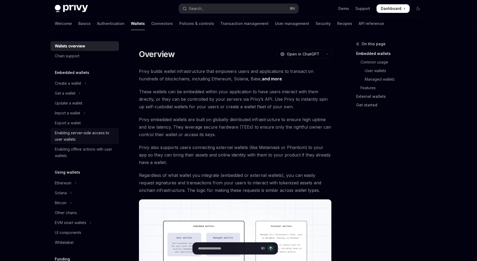
click at [59, 133] on div "Enabling server-side access to user wallets" at bounding box center [85, 135] width 61 height 13
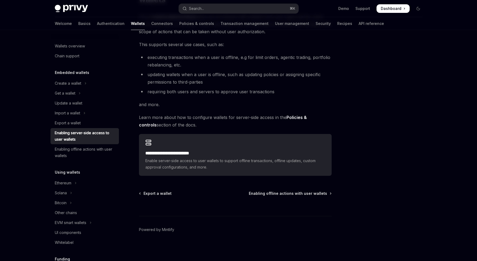
scroll to position [66, 0]
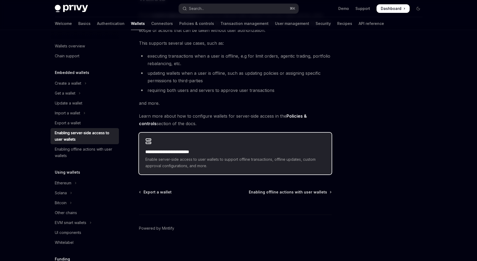
click at [235, 169] on div "**********" at bounding box center [235, 153] width 193 height 42
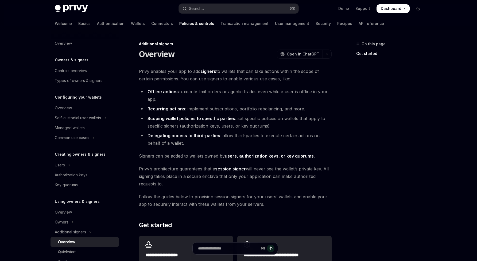
scroll to position [109, 0]
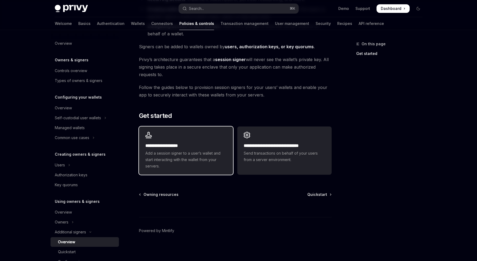
click at [226, 169] on div "**********" at bounding box center [186, 150] width 94 height 48
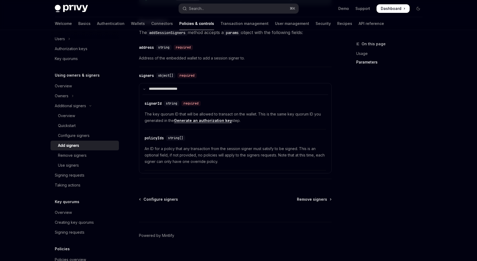
scroll to position [226, 0]
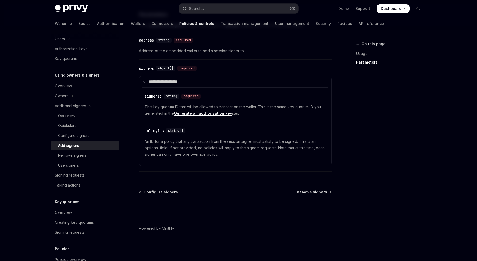
click at [370, 165] on div "On this page Usage Parameters" at bounding box center [386, 151] width 81 height 220
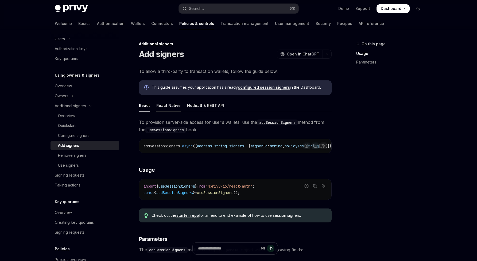
click at [163, 103] on div "React Native" at bounding box center [168, 105] width 24 height 13
type textarea "*"
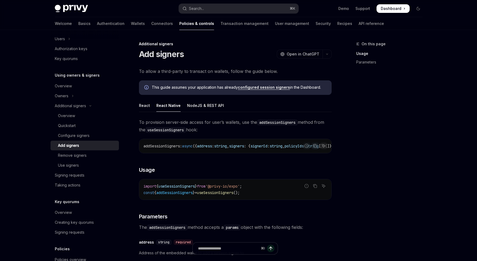
drag, startPoint x: 362, startPoint y: 137, endPoint x: 312, endPoint y: 109, distance: 58.0
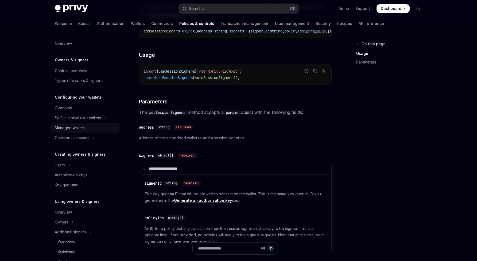
scroll to position [114, 0]
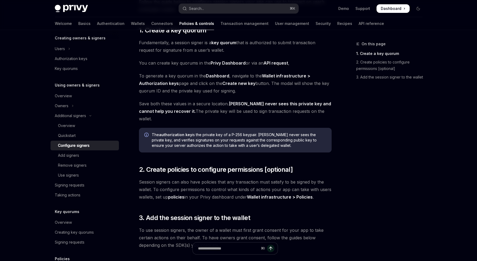
scroll to position [113, 0]
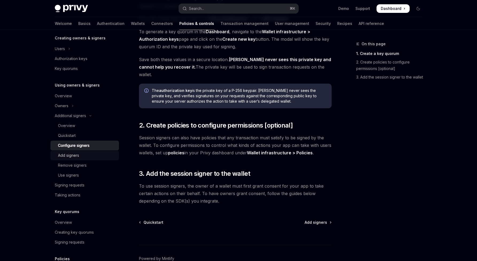
click at [60, 155] on div "Add signers" at bounding box center [68, 155] width 21 height 6
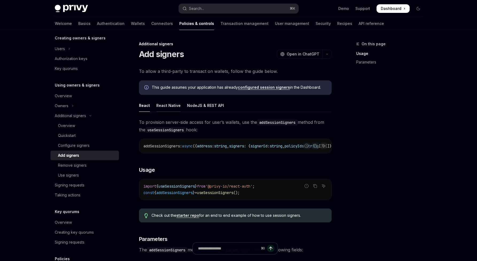
click at [169, 103] on div "React Native" at bounding box center [168, 105] width 24 height 13
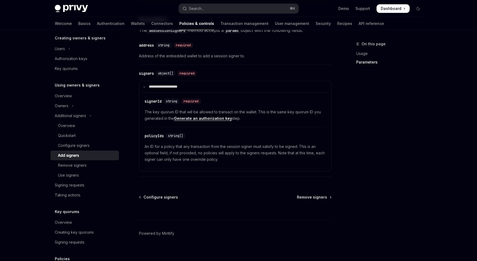
scroll to position [197, 0]
click at [92, 173] on div "Use signers" at bounding box center [87, 175] width 58 height 6
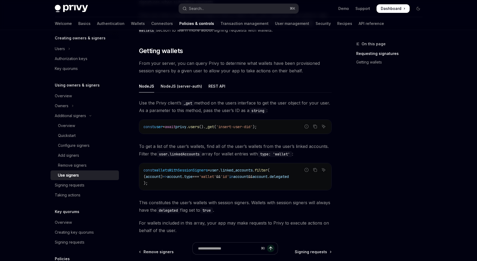
scroll to position [177, 0]
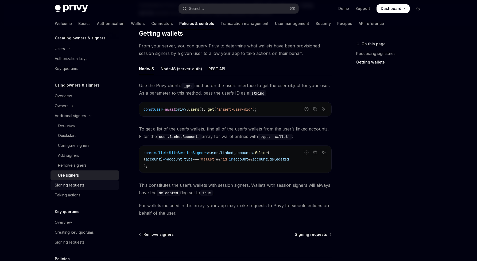
click at [104, 184] on div "Signing requests" at bounding box center [85, 185] width 61 height 6
type textarea "*"
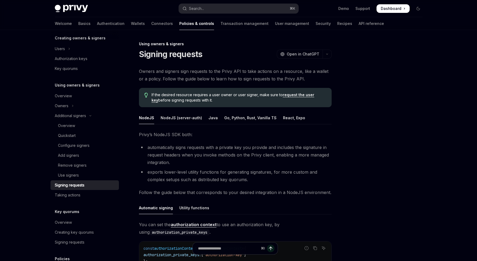
click at [388, 178] on div at bounding box center [386, 151] width 81 height 220
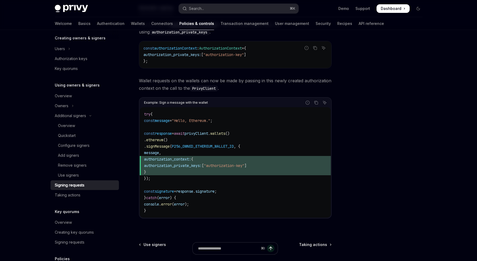
scroll to position [203, 0]
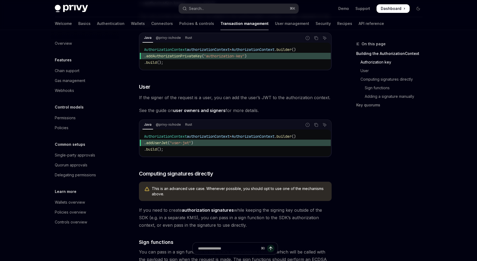
scroll to position [273, 0]
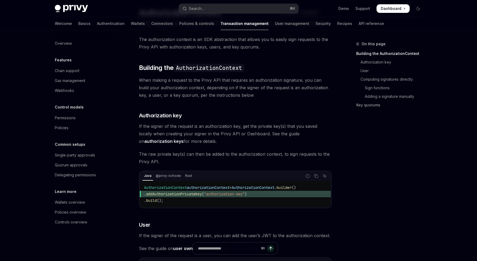
scroll to position [74, 0]
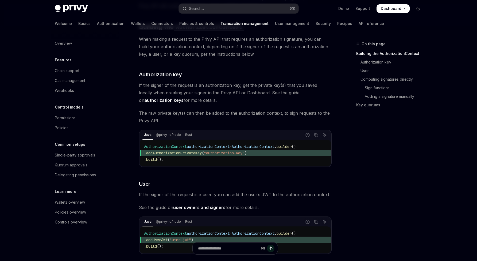
click at [207, 210] on link "user owners and signers" at bounding box center [199, 207] width 52 height 6
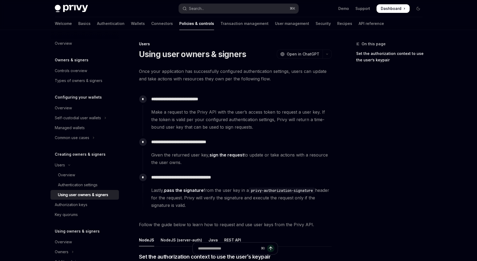
click at [248, 150] on div "**********" at bounding box center [237, 151] width 189 height 30
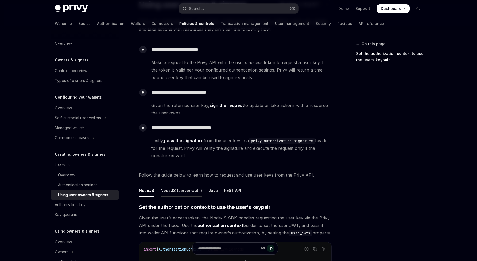
scroll to position [173, 0]
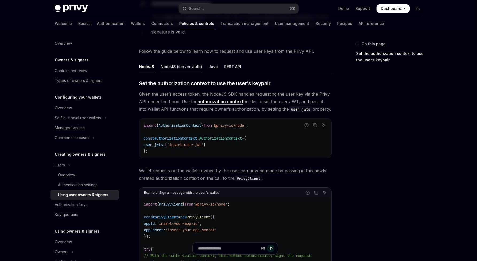
click at [173, 68] on div "NodeJS (server-auth)" at bounding box center [181, 66] width 41 height 13
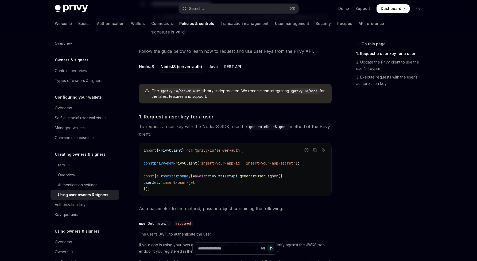
click at [146, 66] on div "NodeJS" at bounding box center [146, 66] width 15 height 13
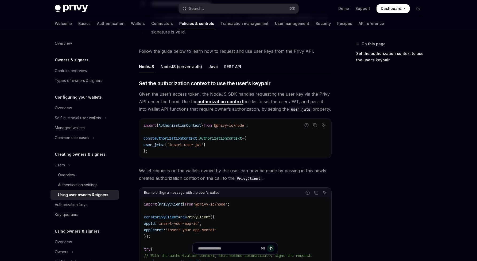
click at [225, 103] on link "authorization context" at bounding box center [221, 102] width 46 height 6
type textarea "*"
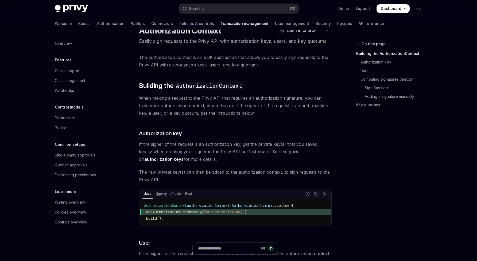
scroll to position [21, 0]
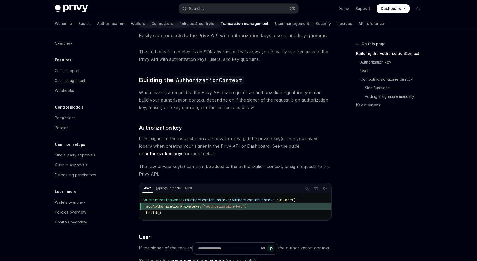
drag, startPoint x: 174, startPoint y: 198, endPoint x: 198, endPoint y: 205, distance: 24.8
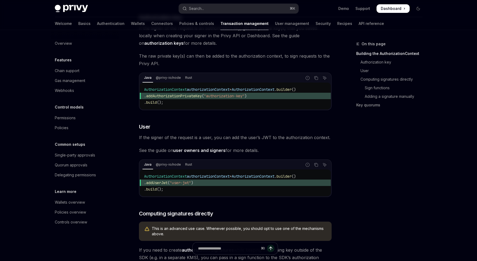
scroll to position [192, 0]
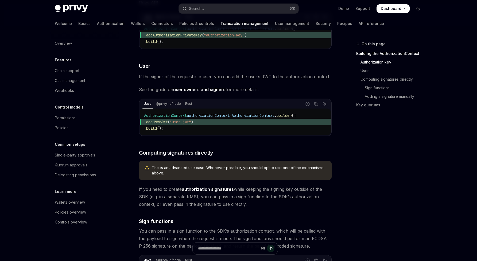
click at [170, 116] on div "AuthorizationContext authorizationContext = AuthorizationContext . builder () .…" at bounding box center [235, 121] width 191 height 27
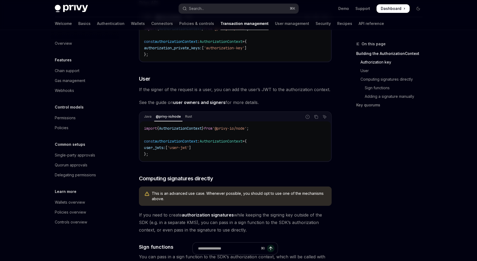
click at [142, 119] on div "Java @privy-io/node Rust Report incorrect code Copy Ask AI import { Authorizati…" at bounding box center [235, 136] width 193 height 50
